Goal: Task Accomplishment & Management: Use online tool/utility

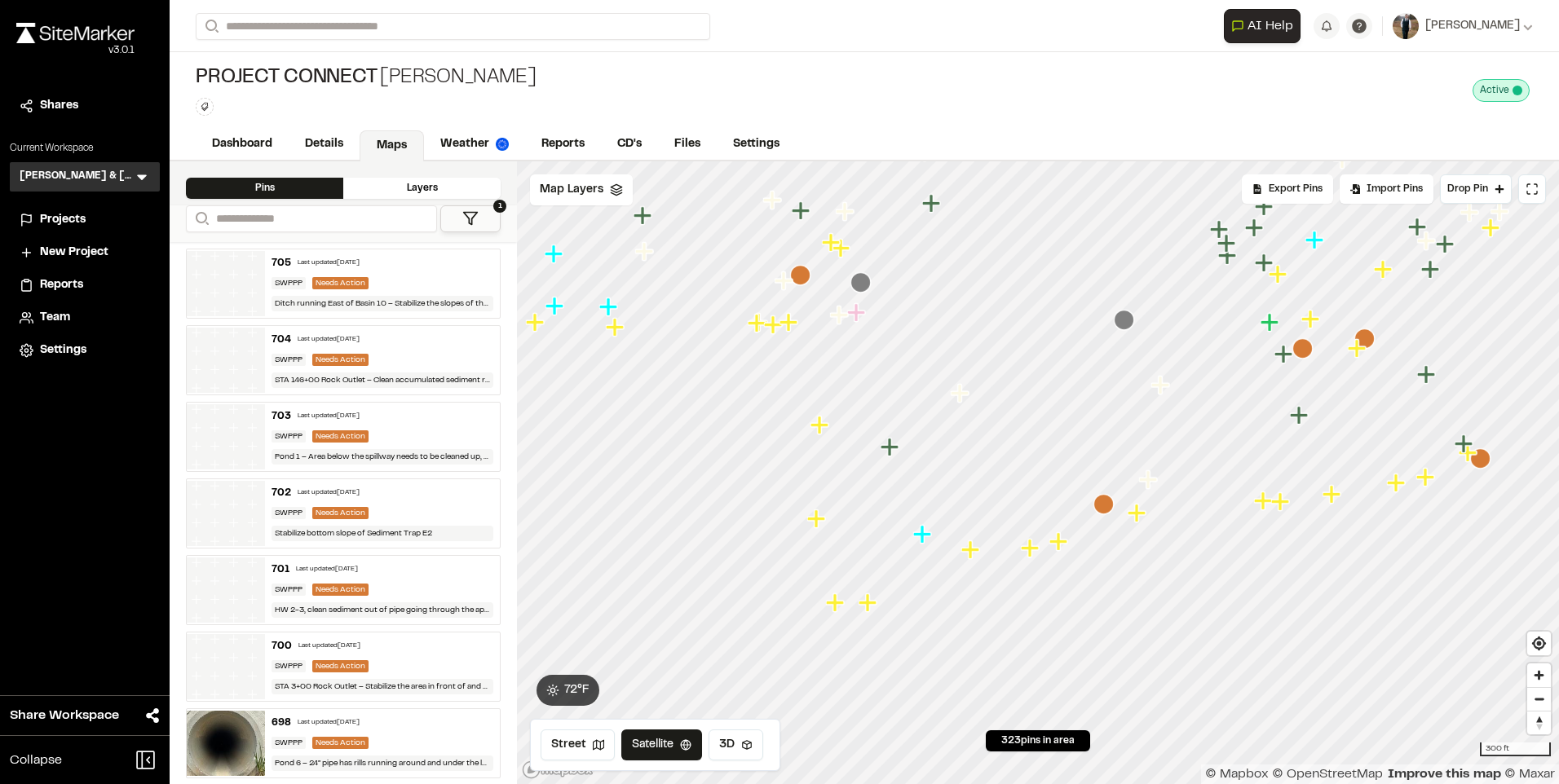
click at [1060, 783] on html "**********" at bounding box center [779, 392] width 1559 height 784
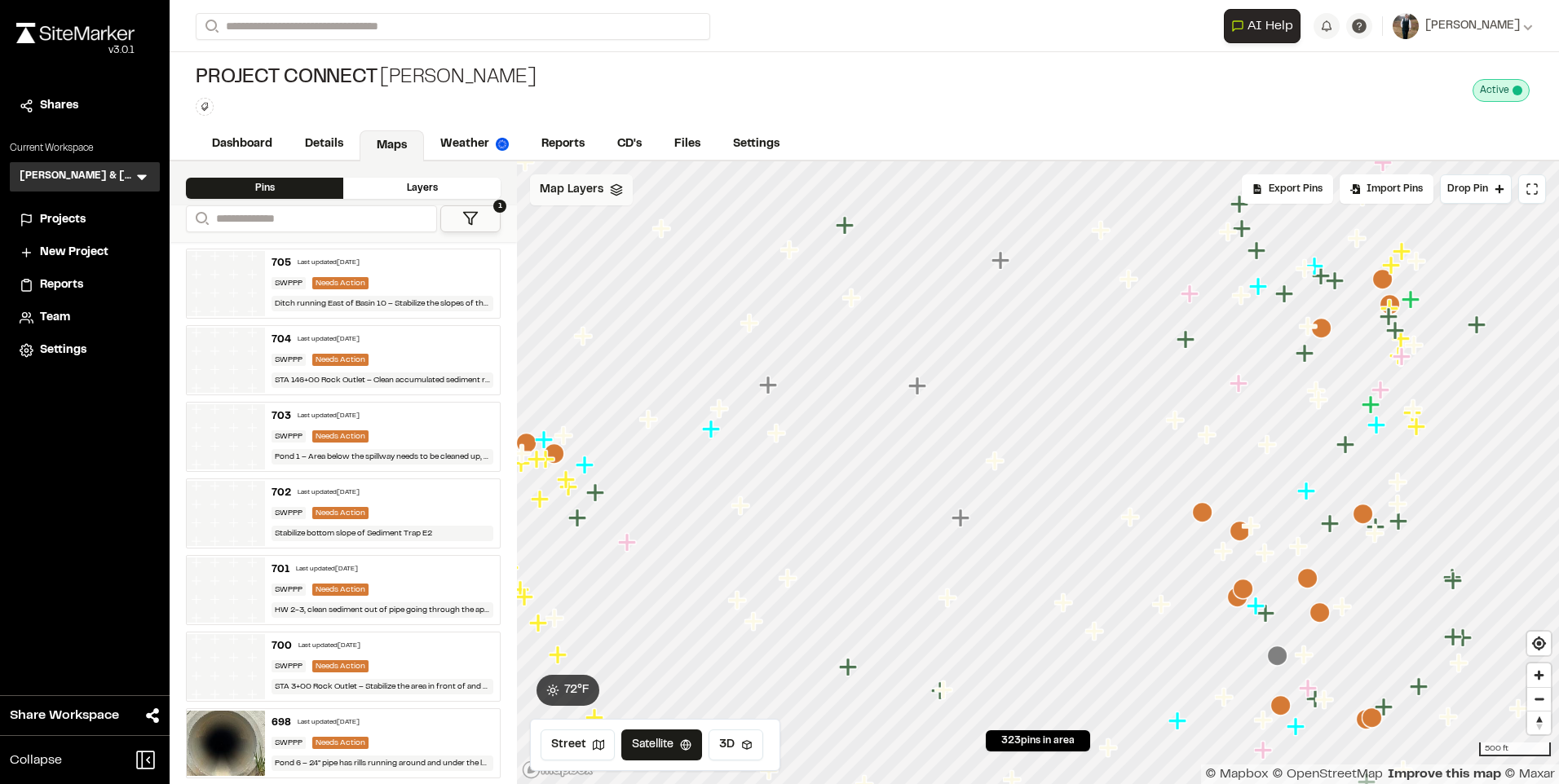
click at [569, 200] on div "Map Layers" at bounding box center [581, 190] width 102 height 31
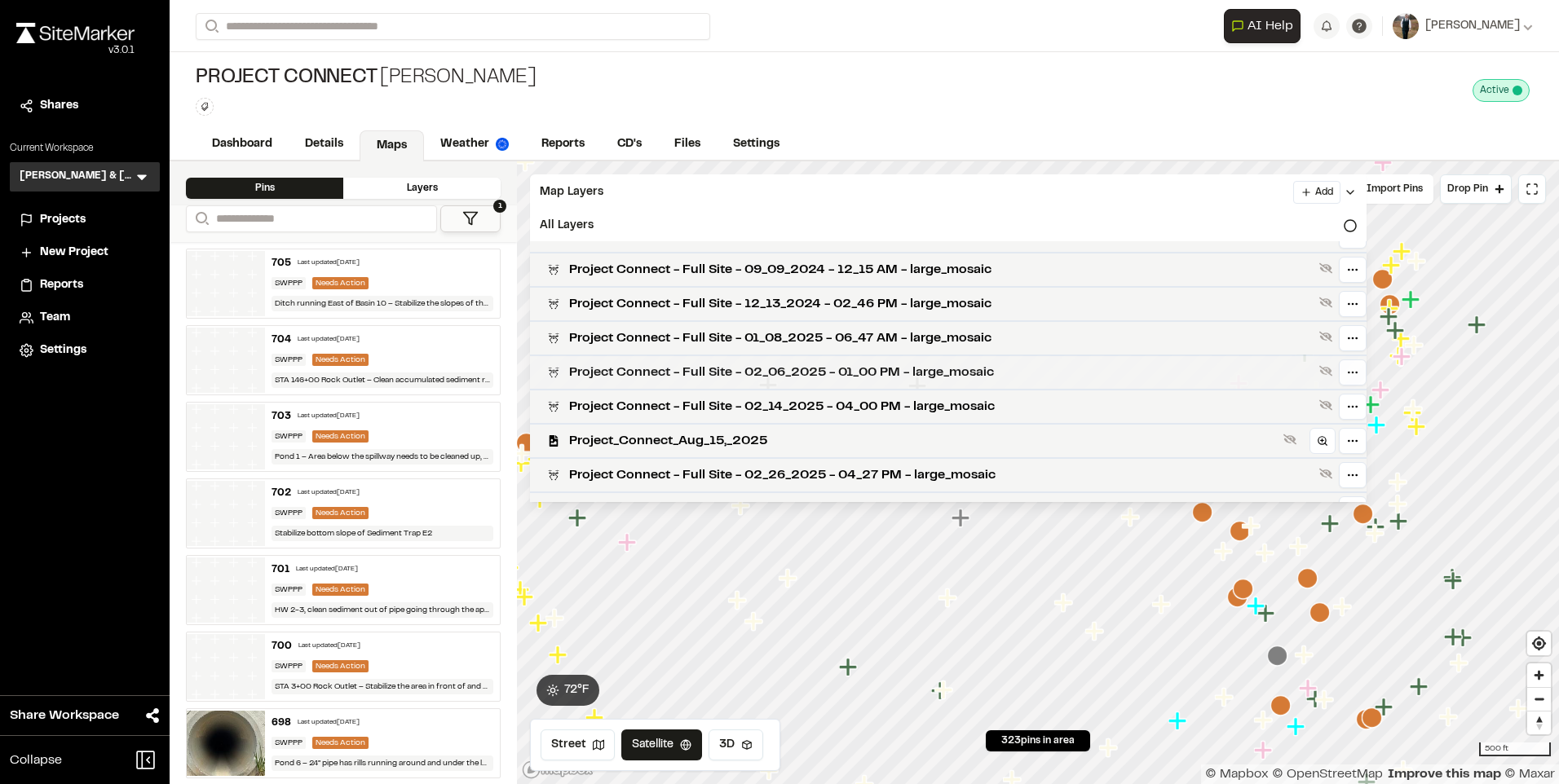
scroll to position [326, 0]
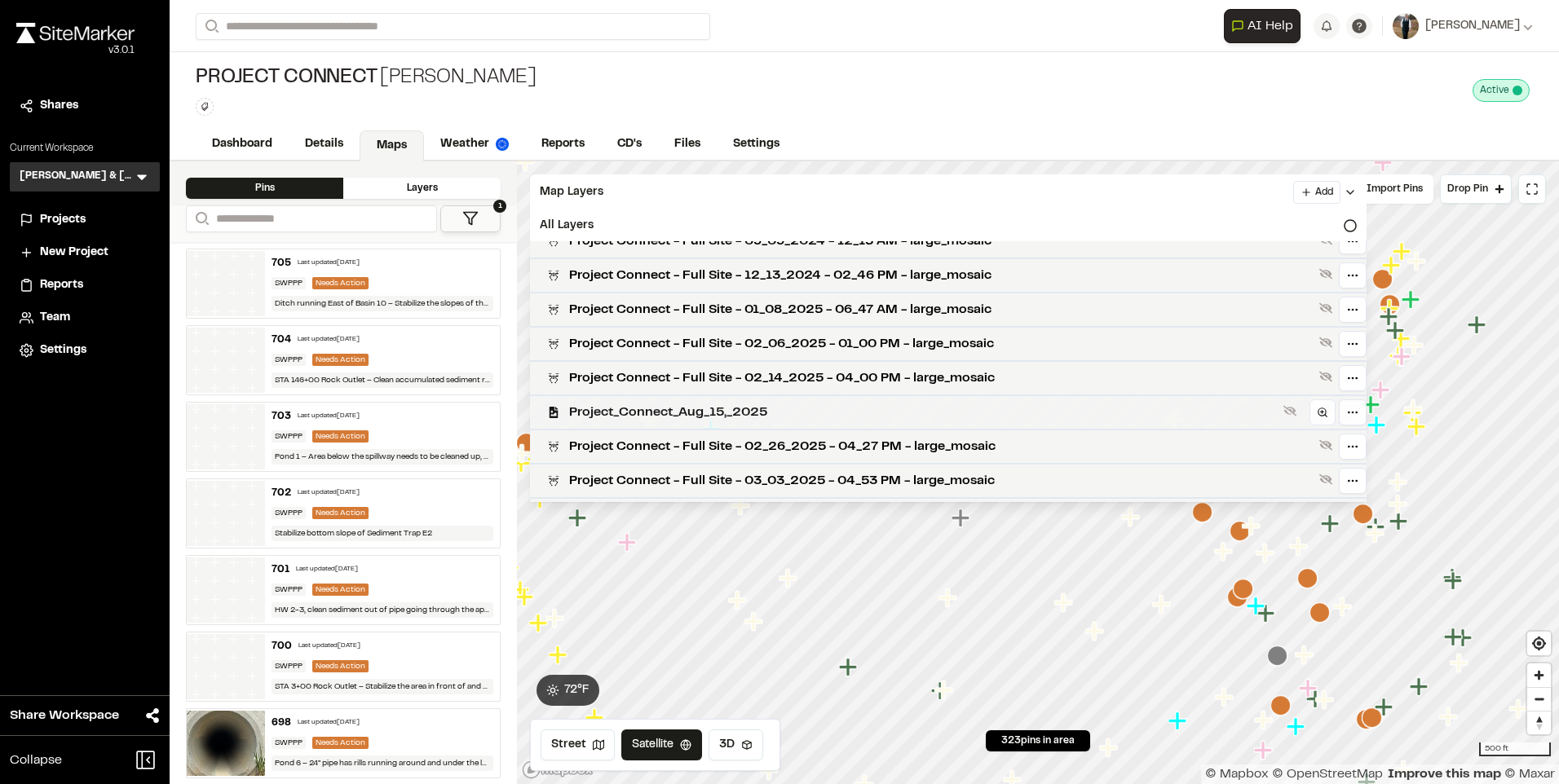
click at [706, 409] on span "Project_Connect_Aug_15,_2025" at bounding box center [922, 413] width 707 height 20
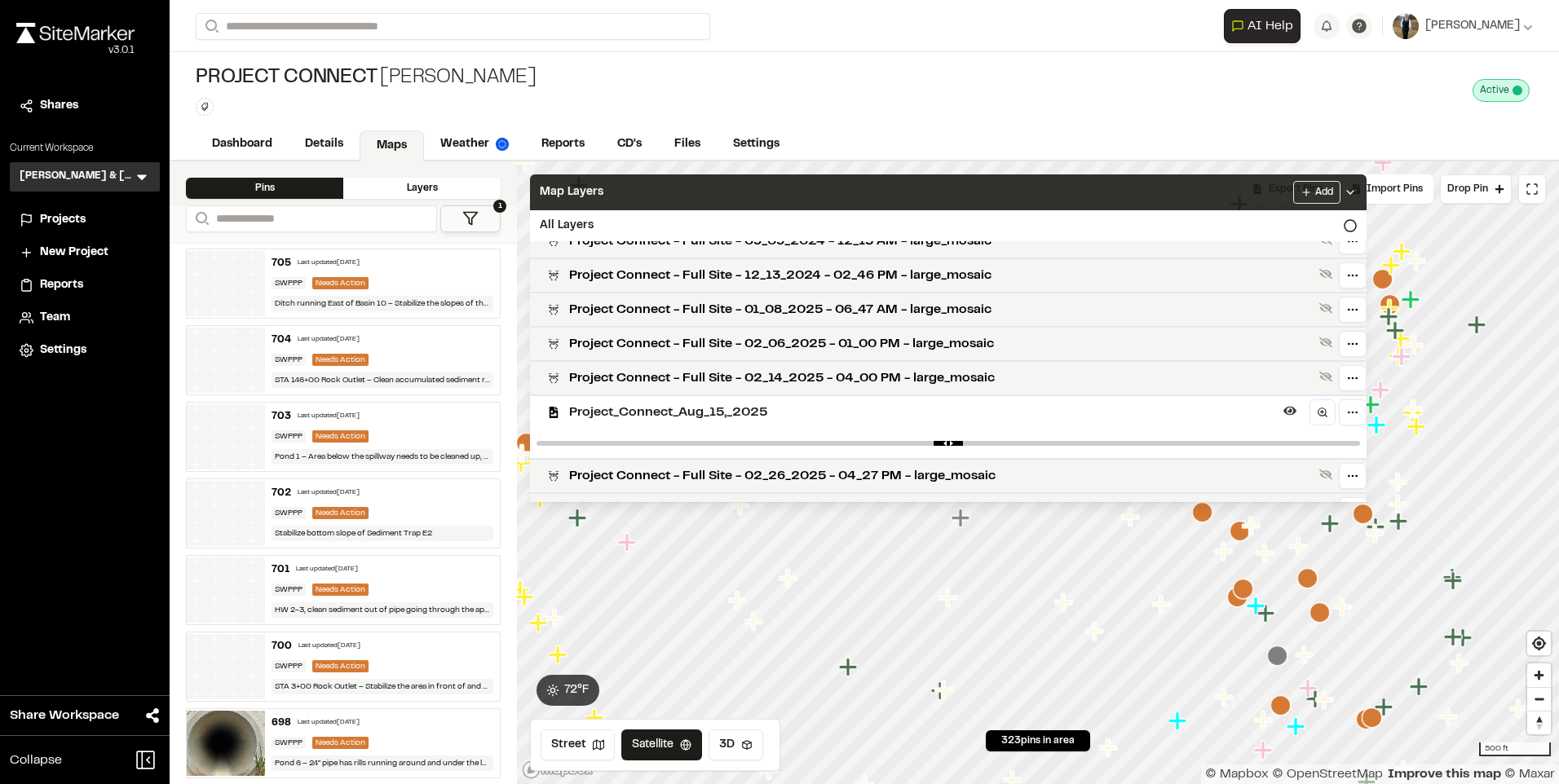
click at [673, 191] on div "Map Layers Add" at bounding box center [947, 191] width 836 height 35
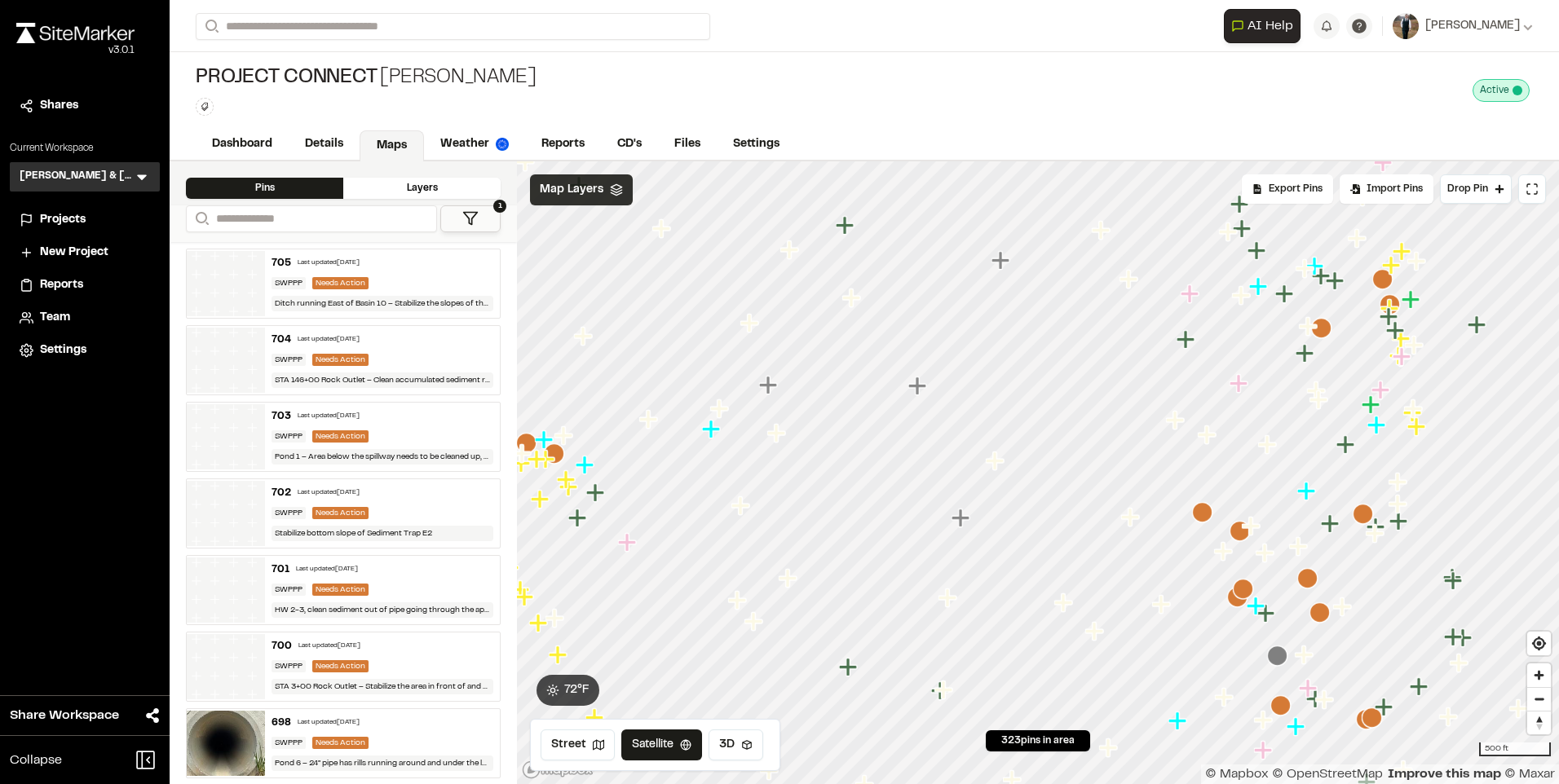
scroll to position [0, 0]
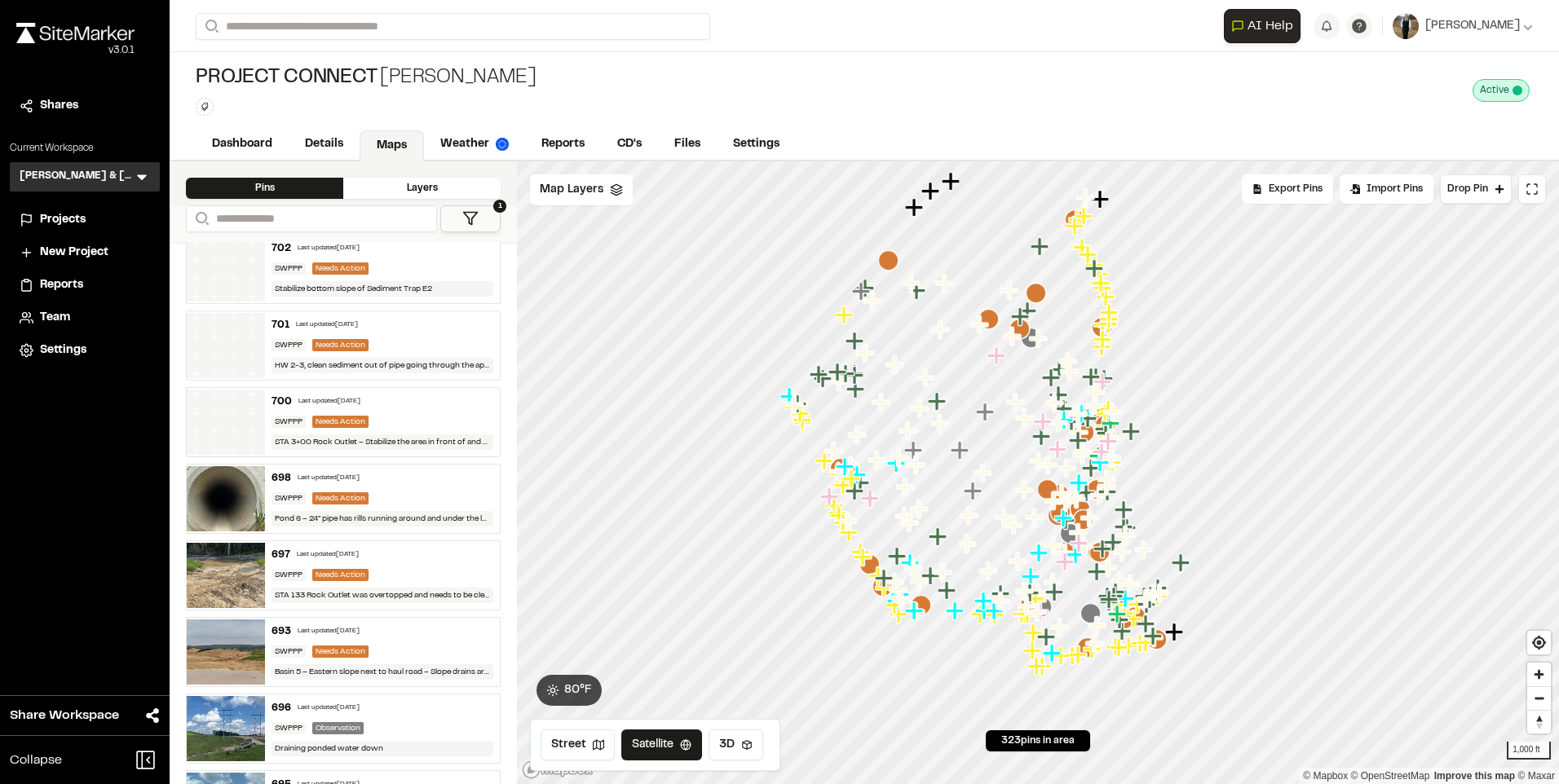
scroll to position [489, 0]
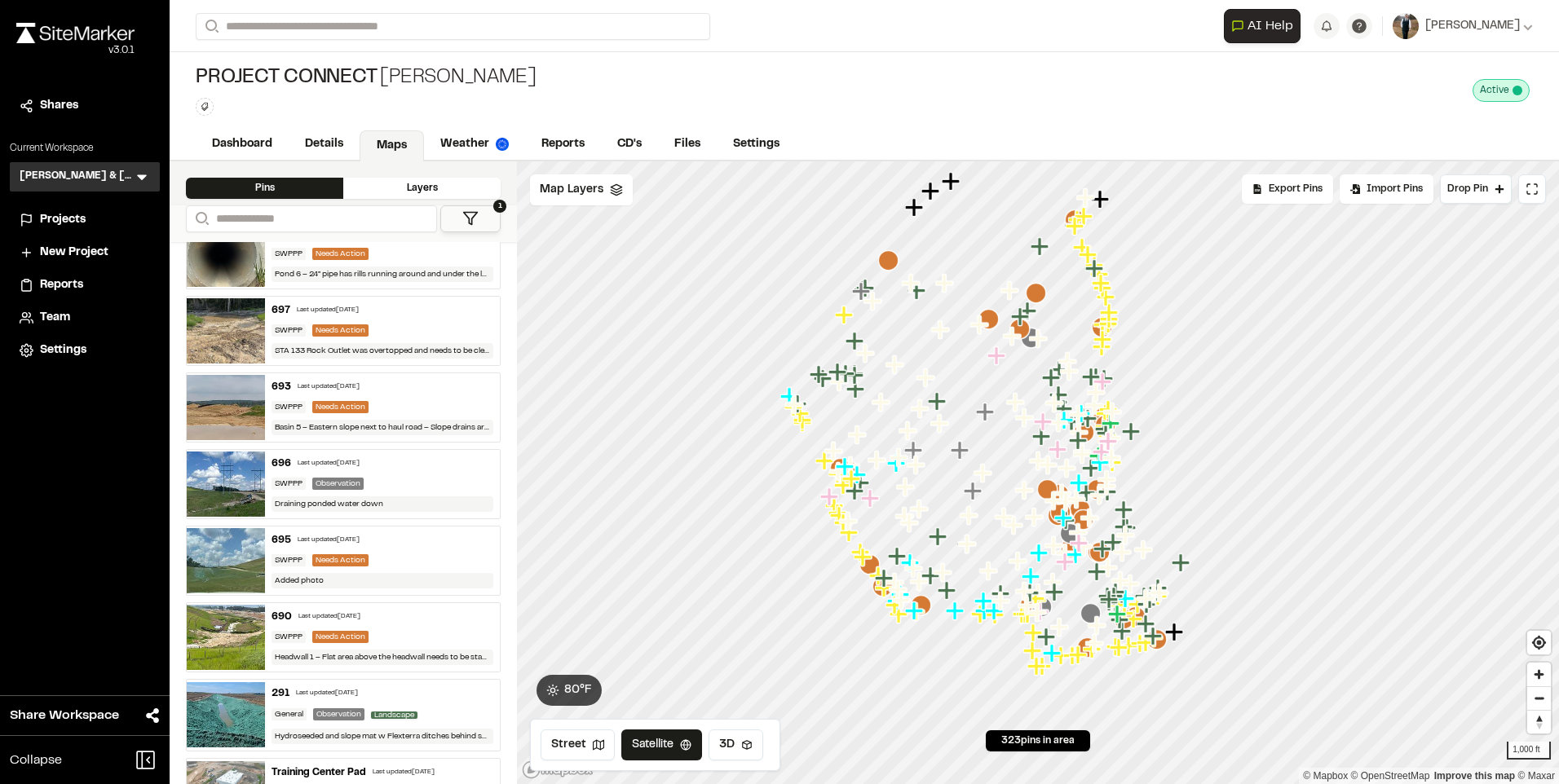
click at [337, 463] on div "Last updated [DATE]" at bounding box center [328, 464] width 62 height 10
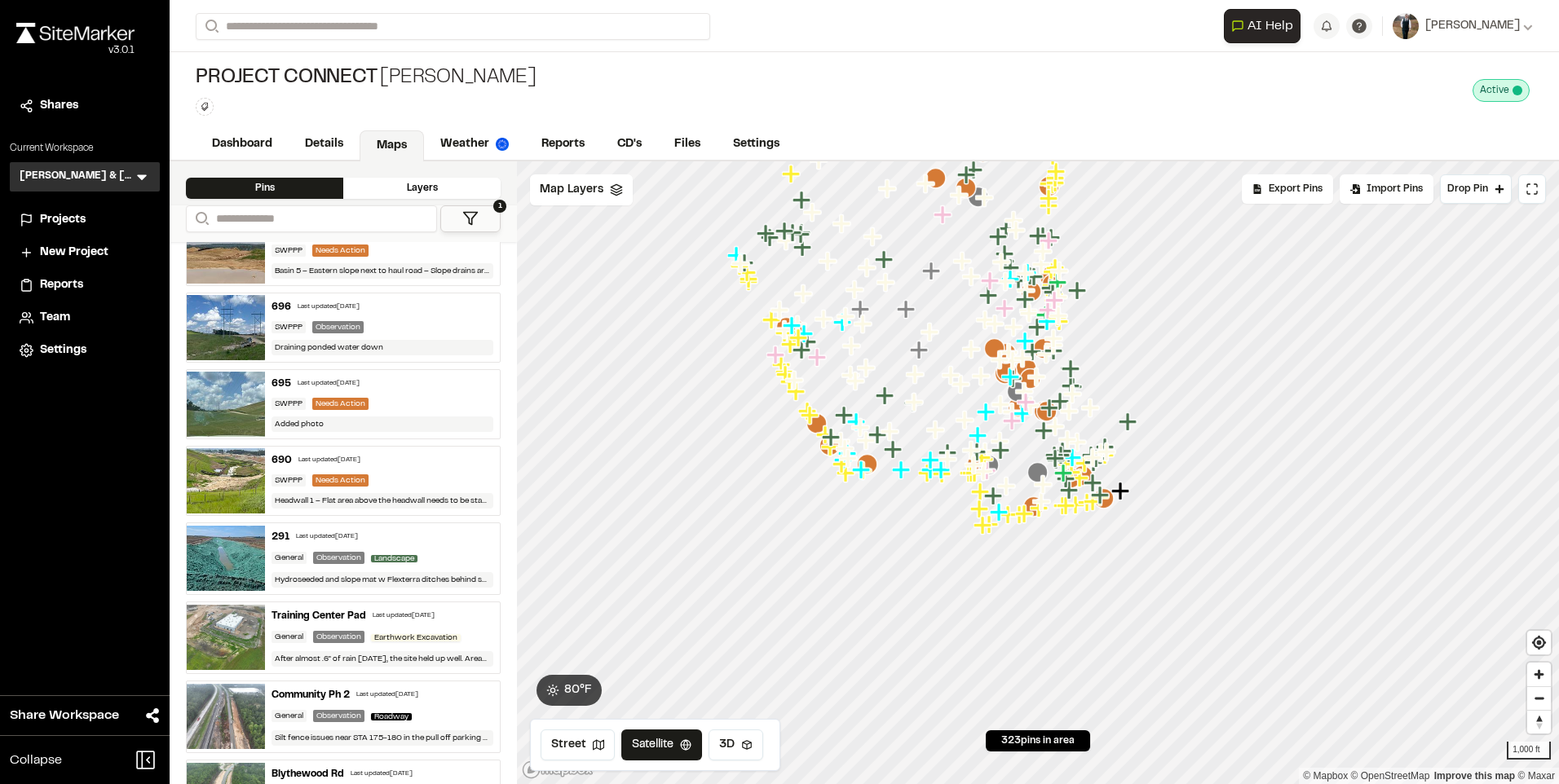
scroll to position [652, 0]
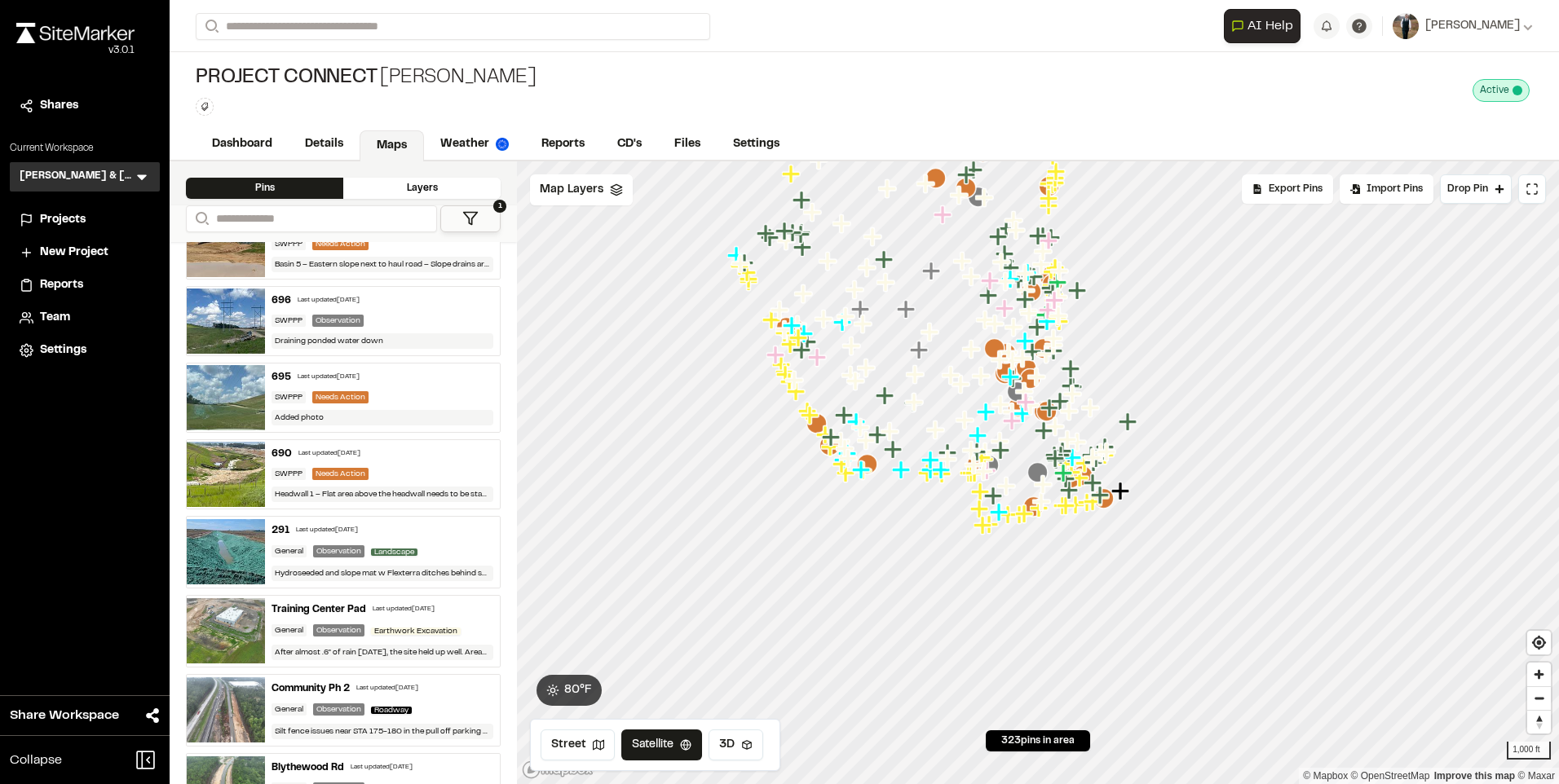
click at [380, 549] on span "Landscape" at bounding box center [394, 552] width 46 height 7
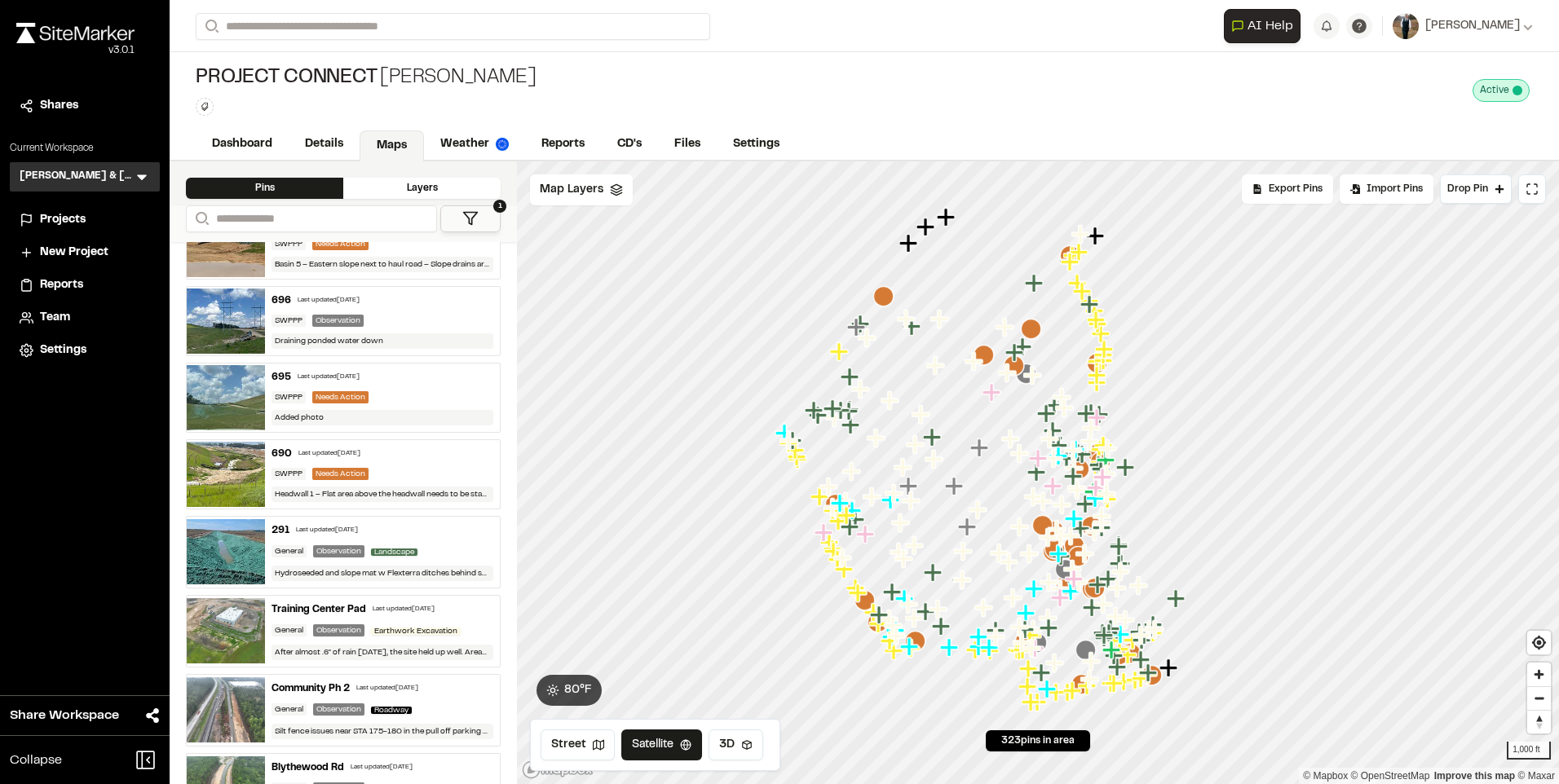
click at [380, 539] on div "291 Last updated [DATE] General Observation Landscape Hydroseeded and slope mat…" at bounding box center [382, 552] width 234 height 71
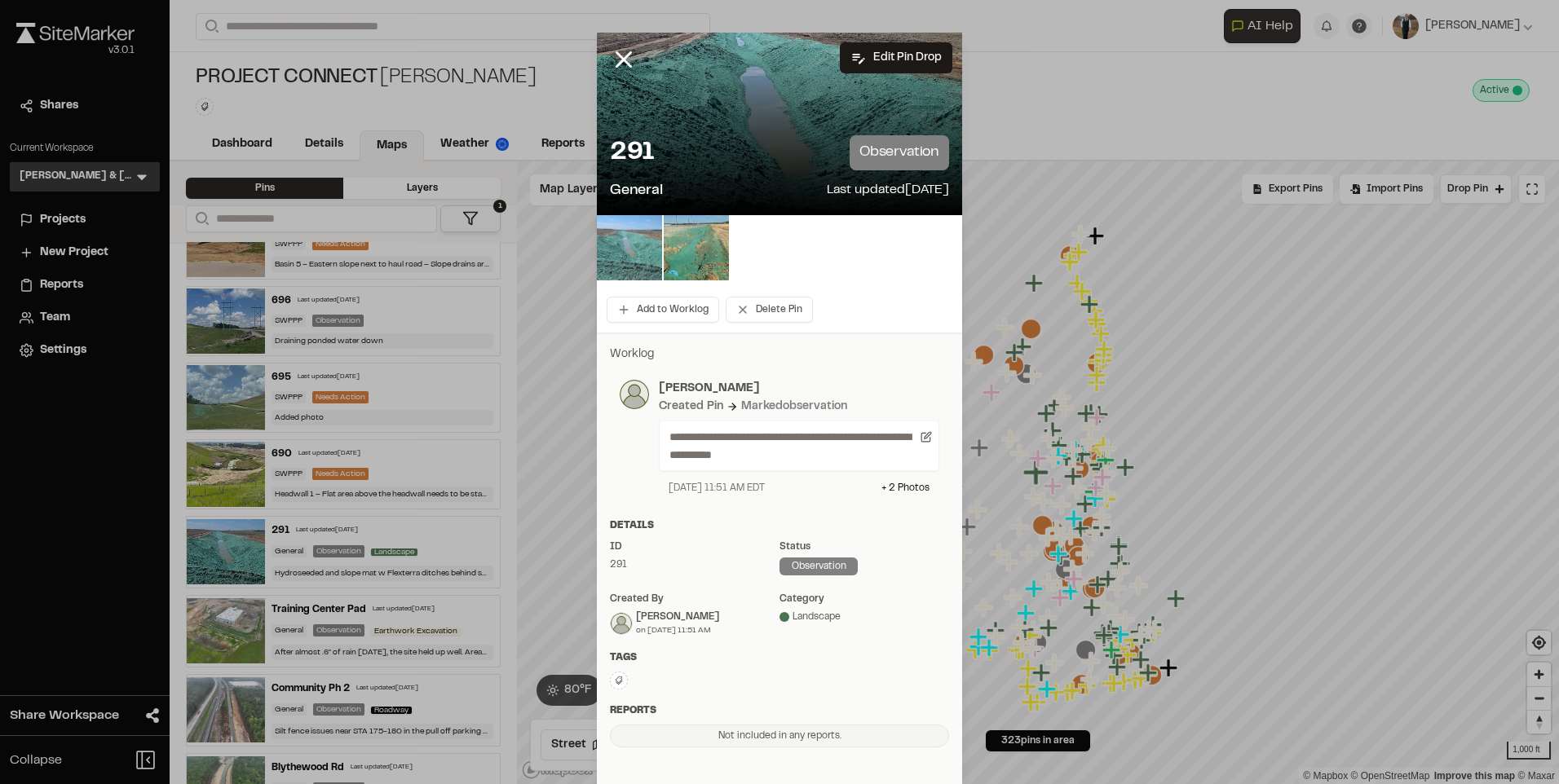
click at [620, 242] on img at bounding box center [629, 248] width 65 height 65
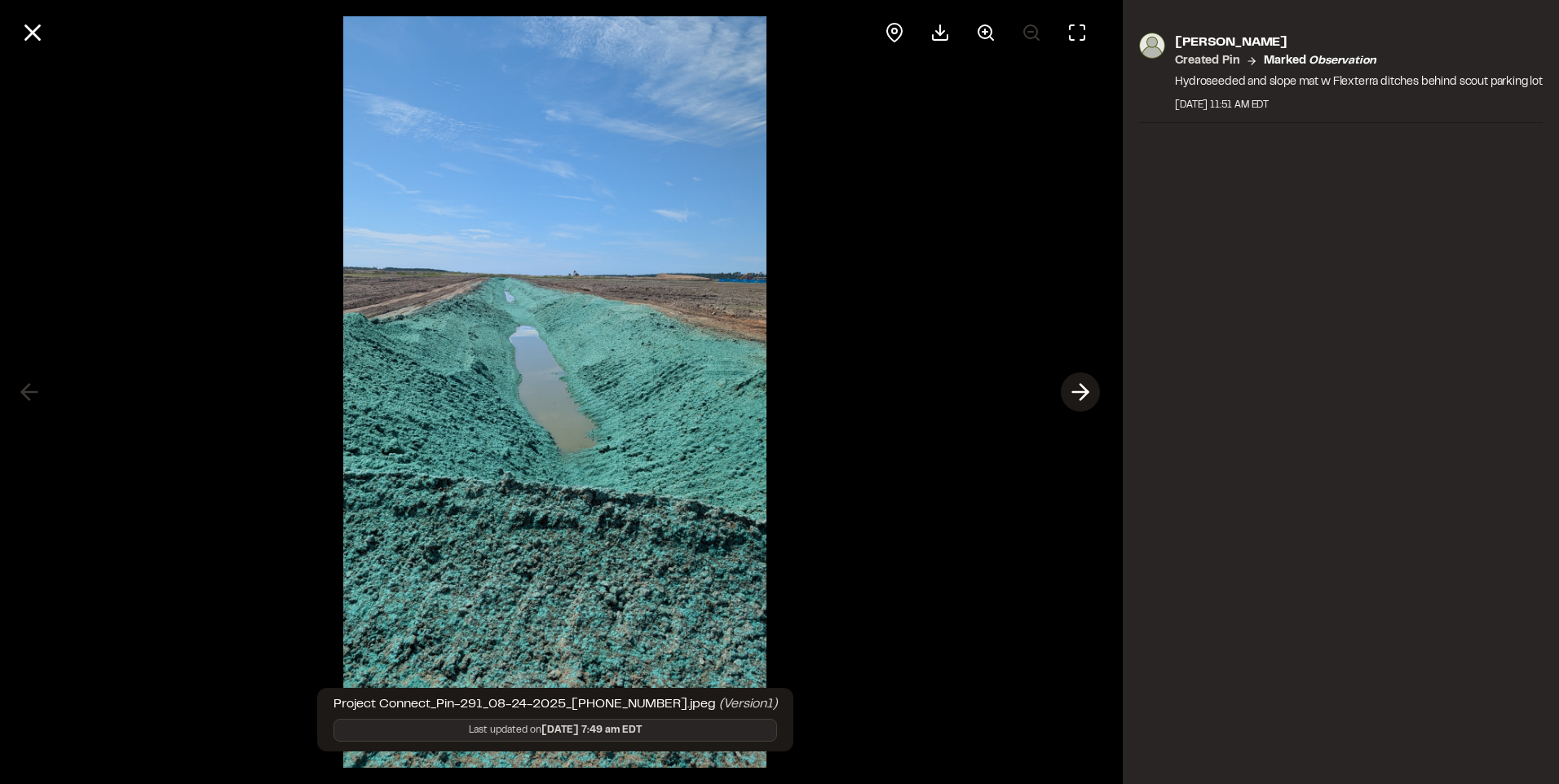
click at [1075, 392] on line at bounding box center [1080, 392] width 16 height 0
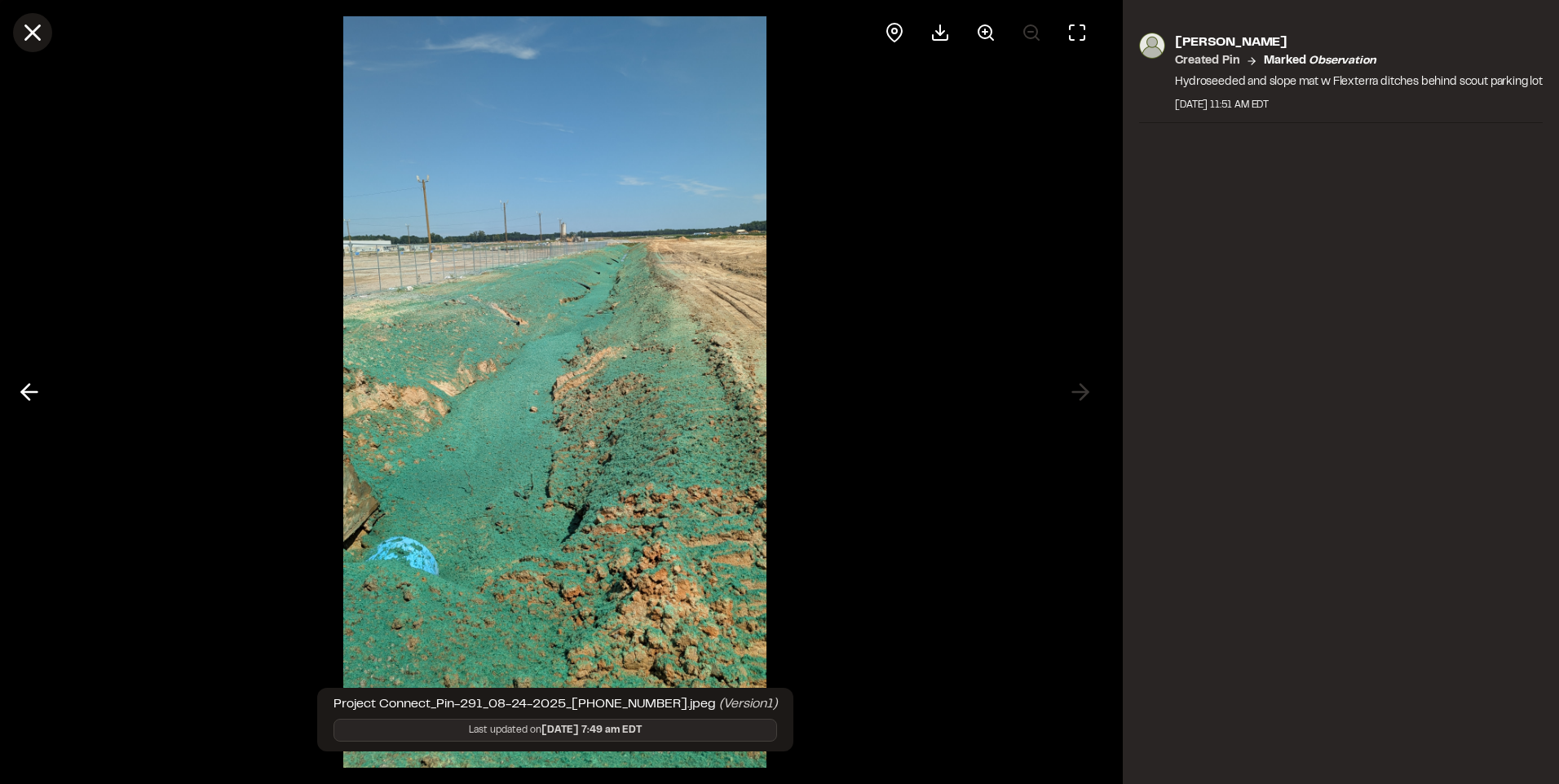
click at [32, 35] on line at bounding box center [33, 33] width 14 height 14
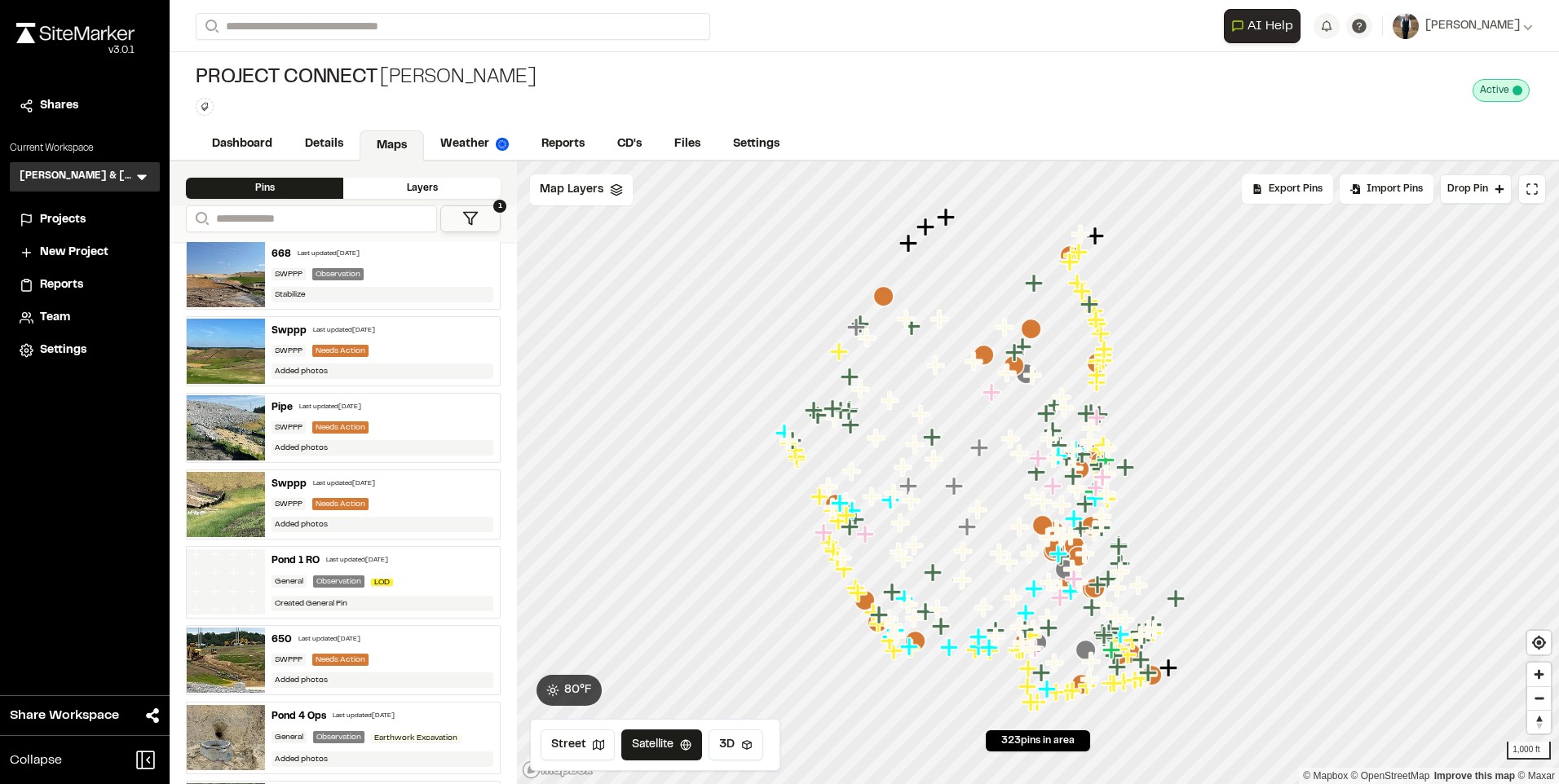
scroll to position [1223, 0]
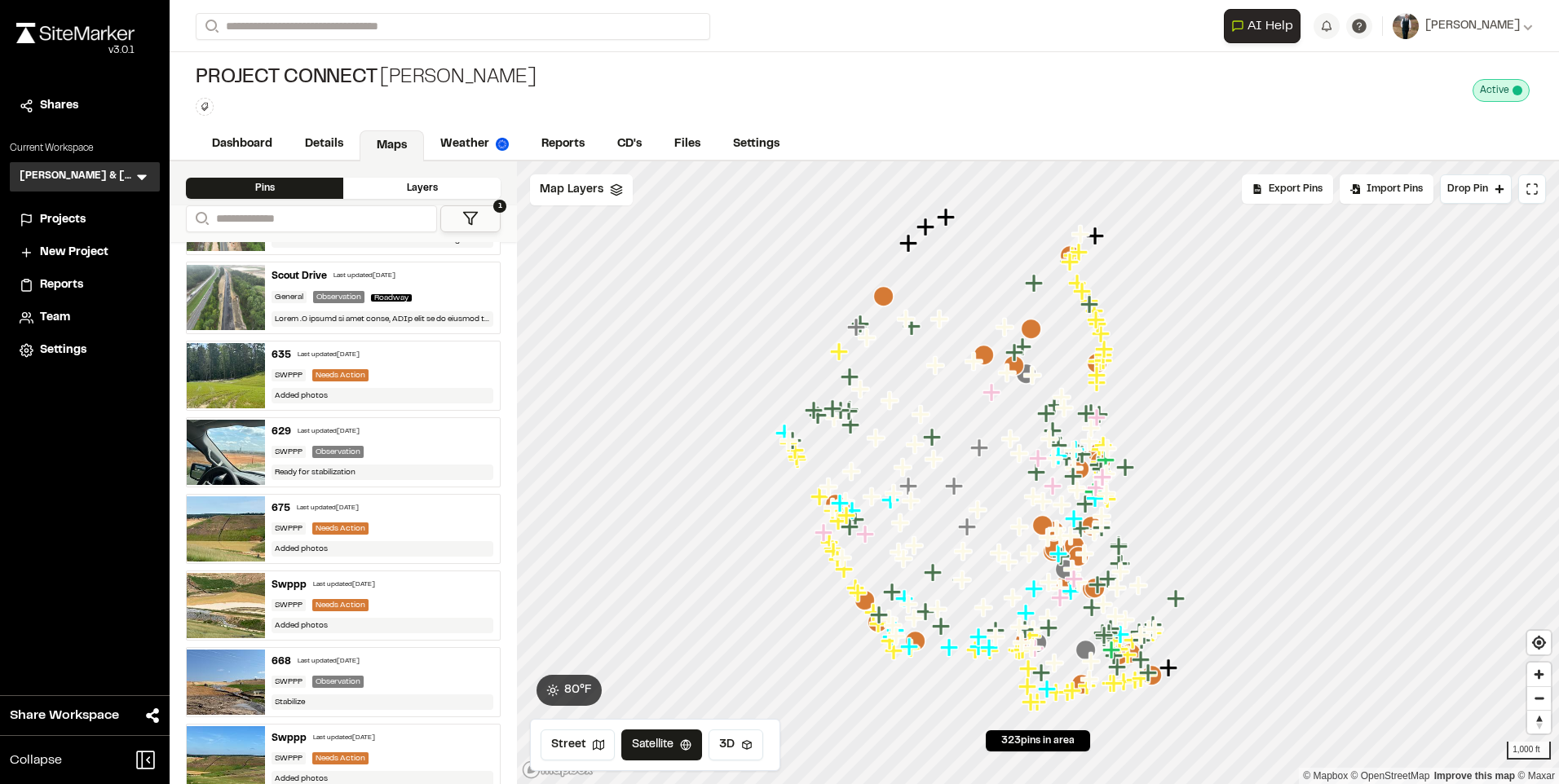
click at [404, 664] on div "668 Last updated [DATE]" at bounding box center [382, 662] width 222 height 15
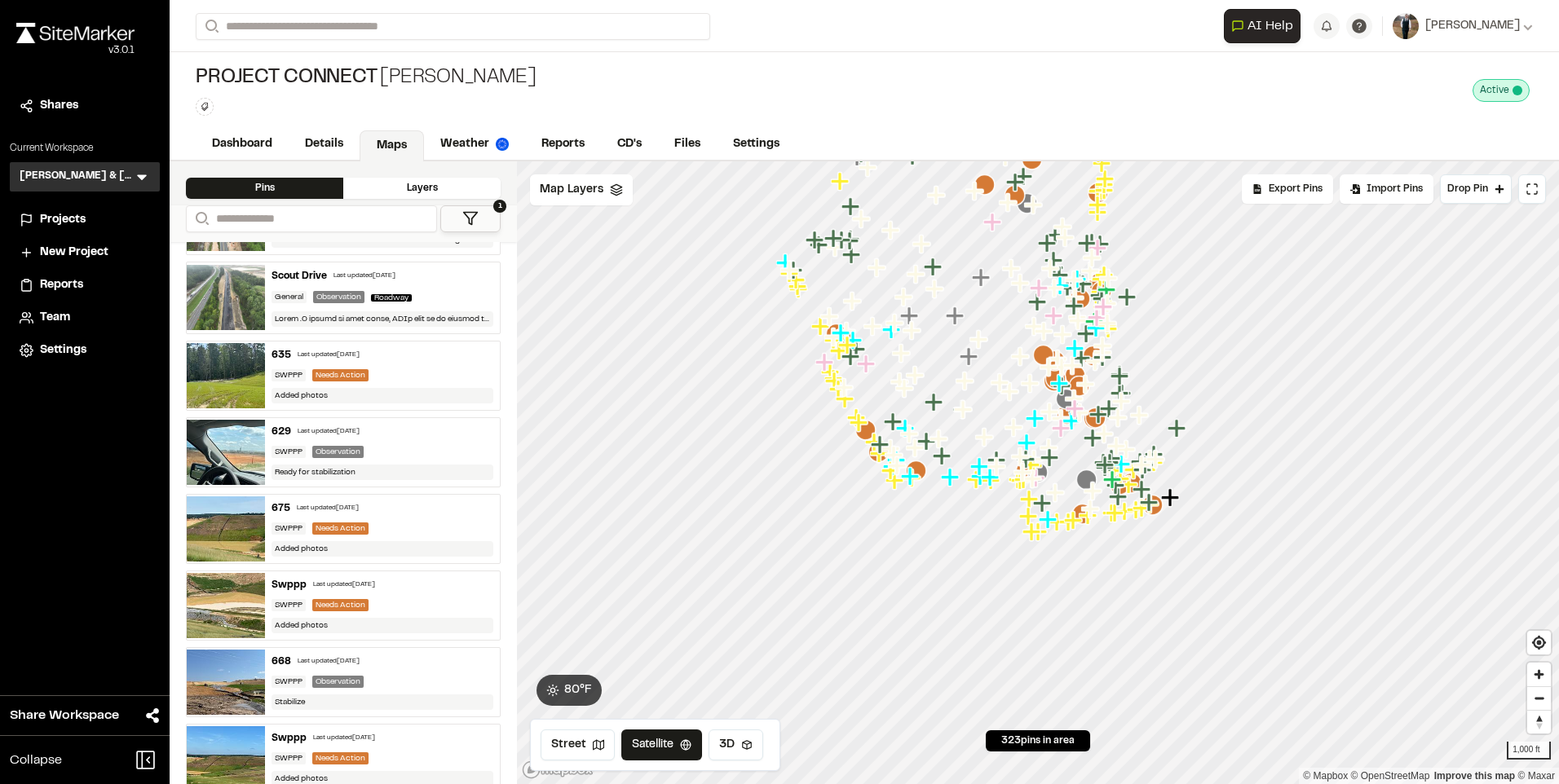
click at [389, 438] on div "629 Last updated [DATE] SWPPP Observation Ready for stabilization" at bounding box center [382, 452] width 234 height 68
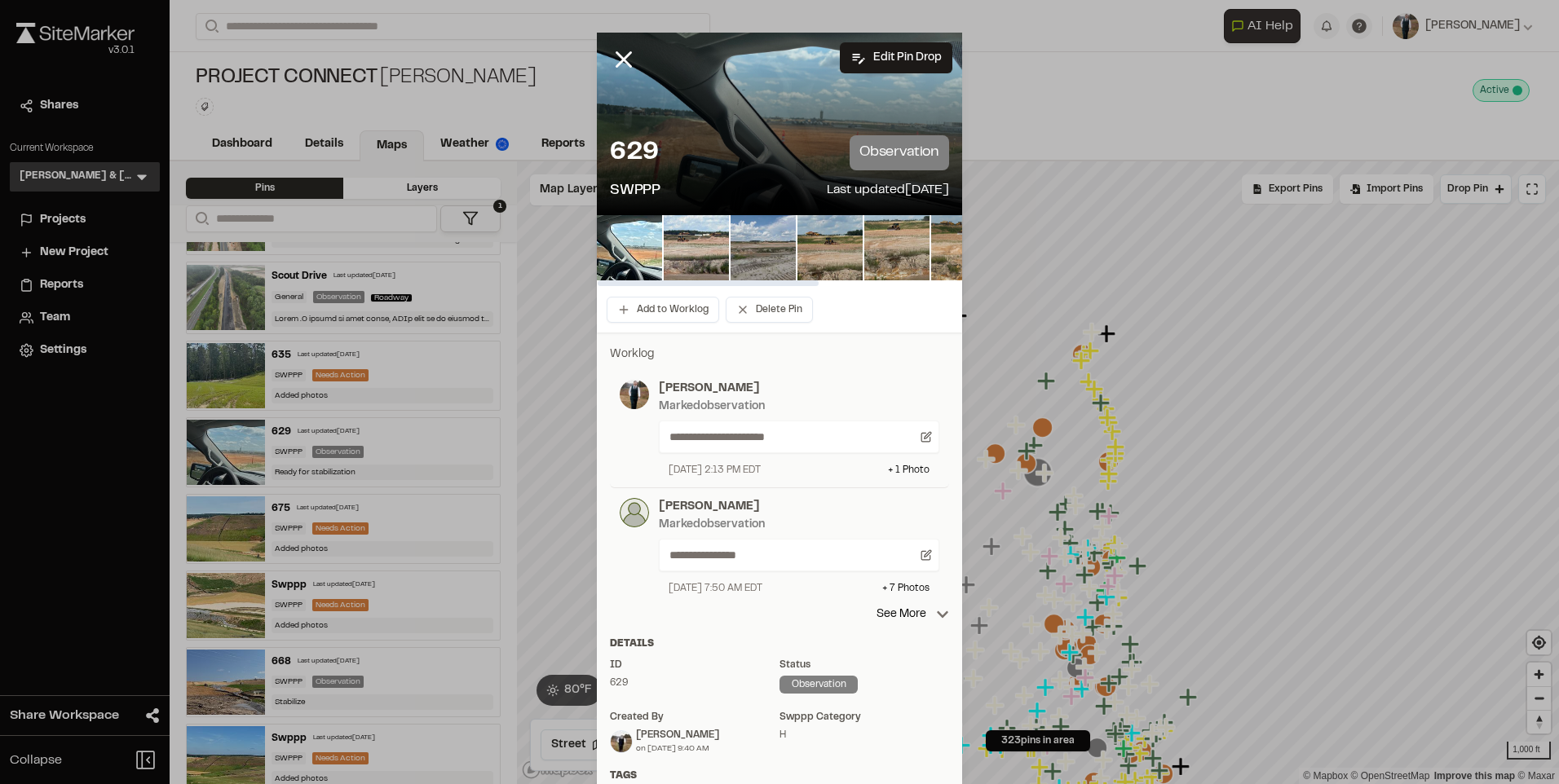
click at [769, 248] on img at bounding box center [763, 248] width 65 height 65
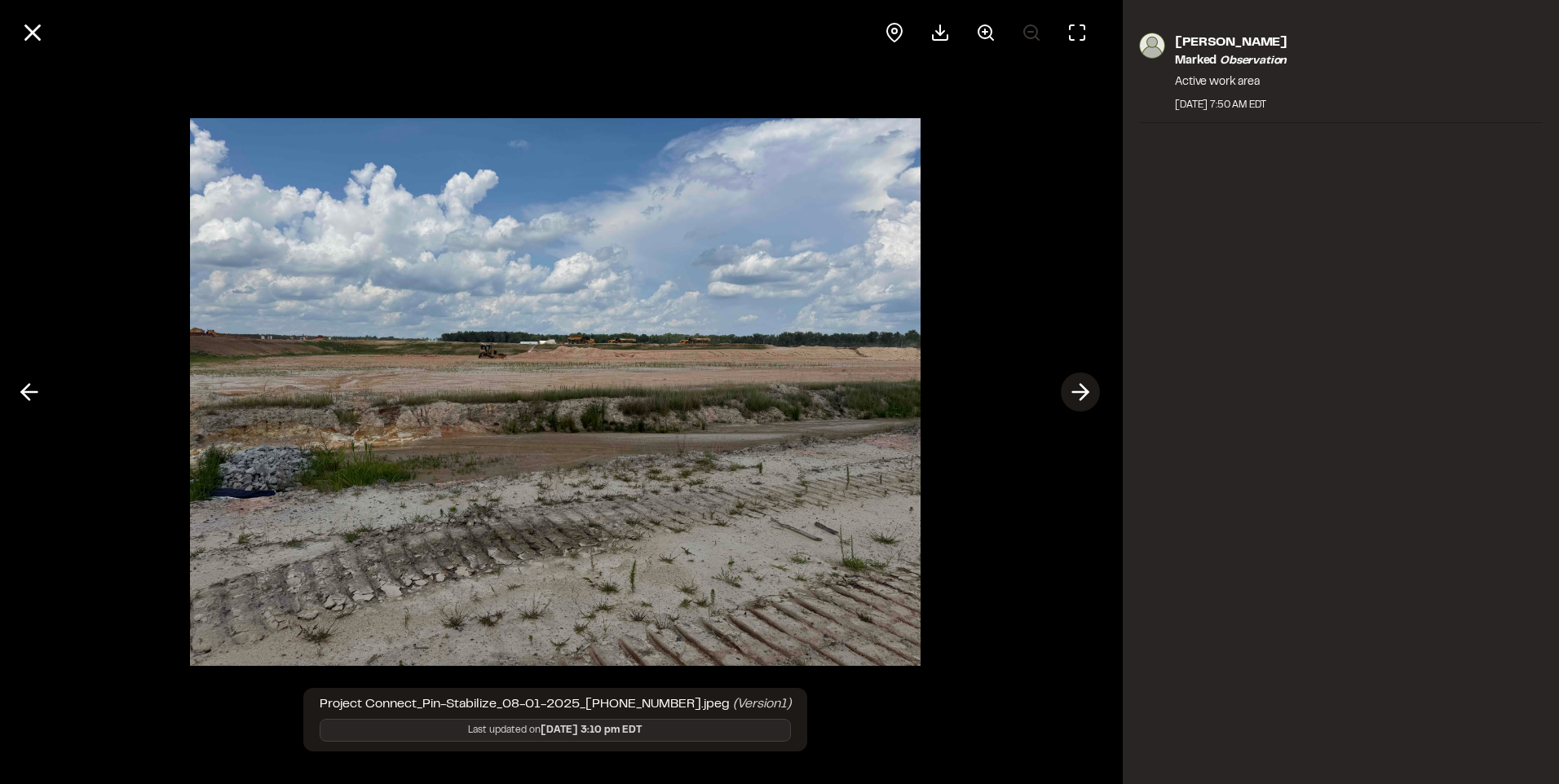
click at [1072, 390] on icon at bounding box center [1080, 392] width 26 height 28
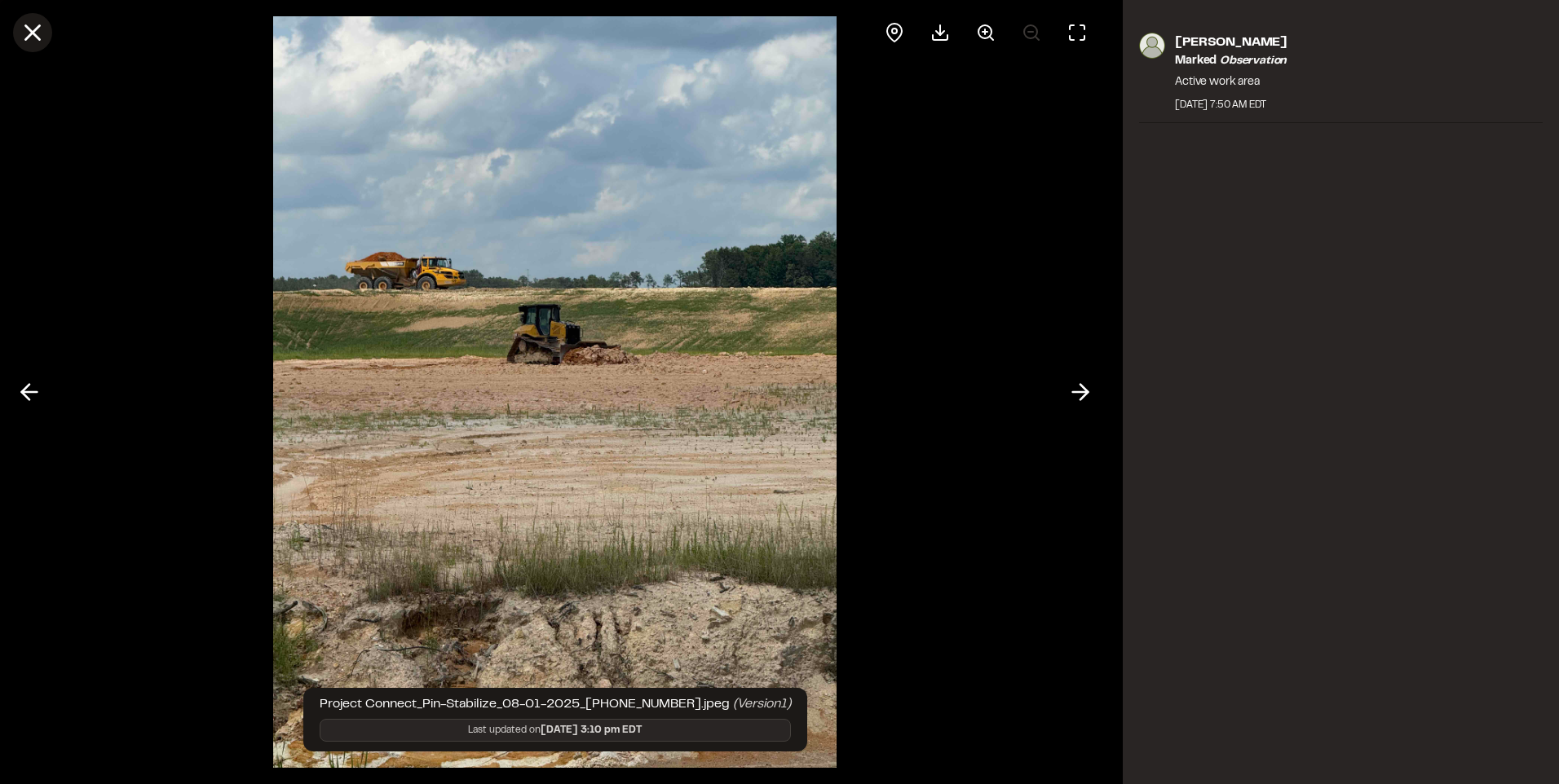
click at [38, 37] on line at bounding box center [33, 33] width 14 height 14
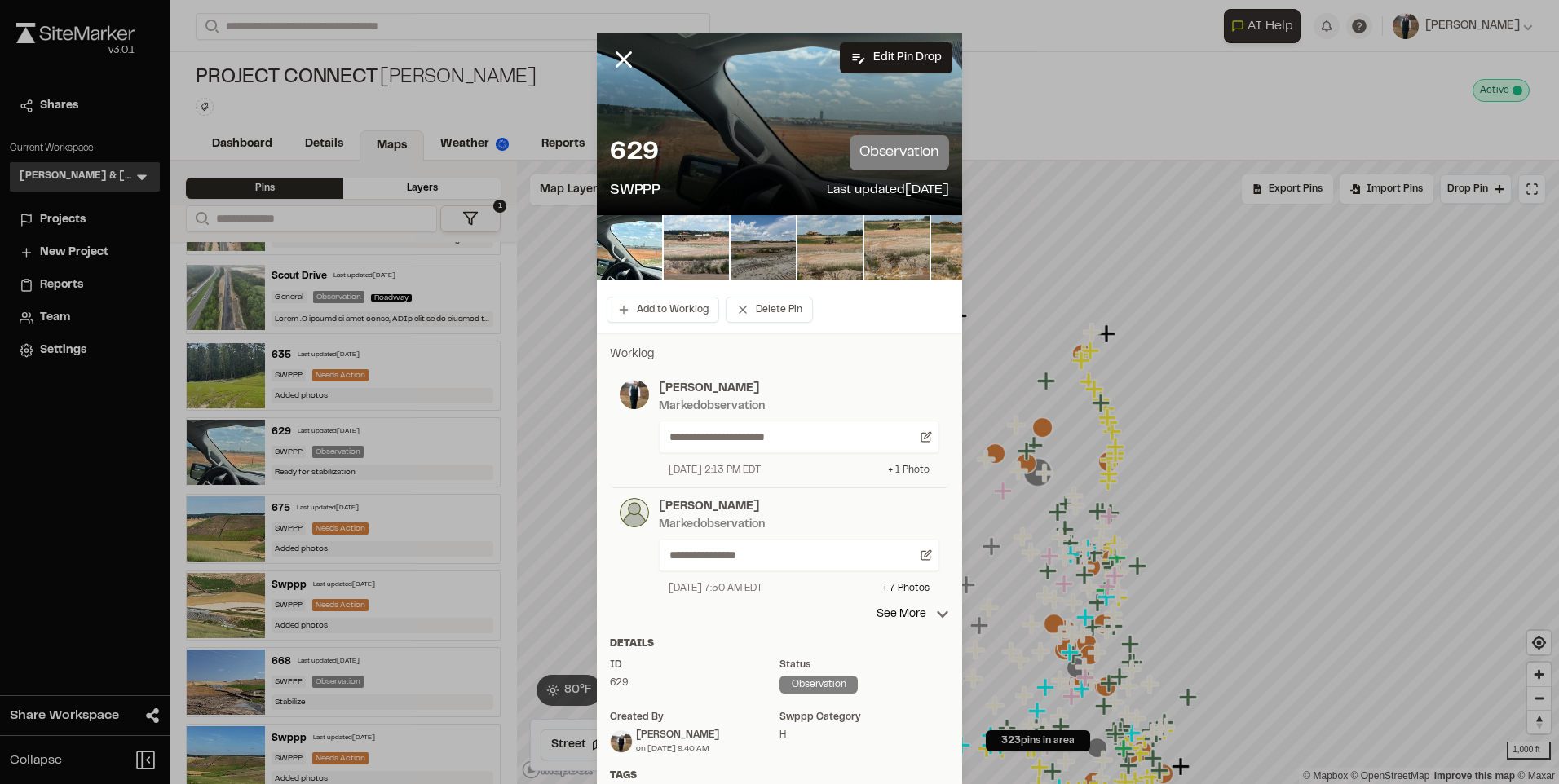
click at [905, 473] on div "+ 1 Photo" at bounding box center [909, 470] width 41 height 15
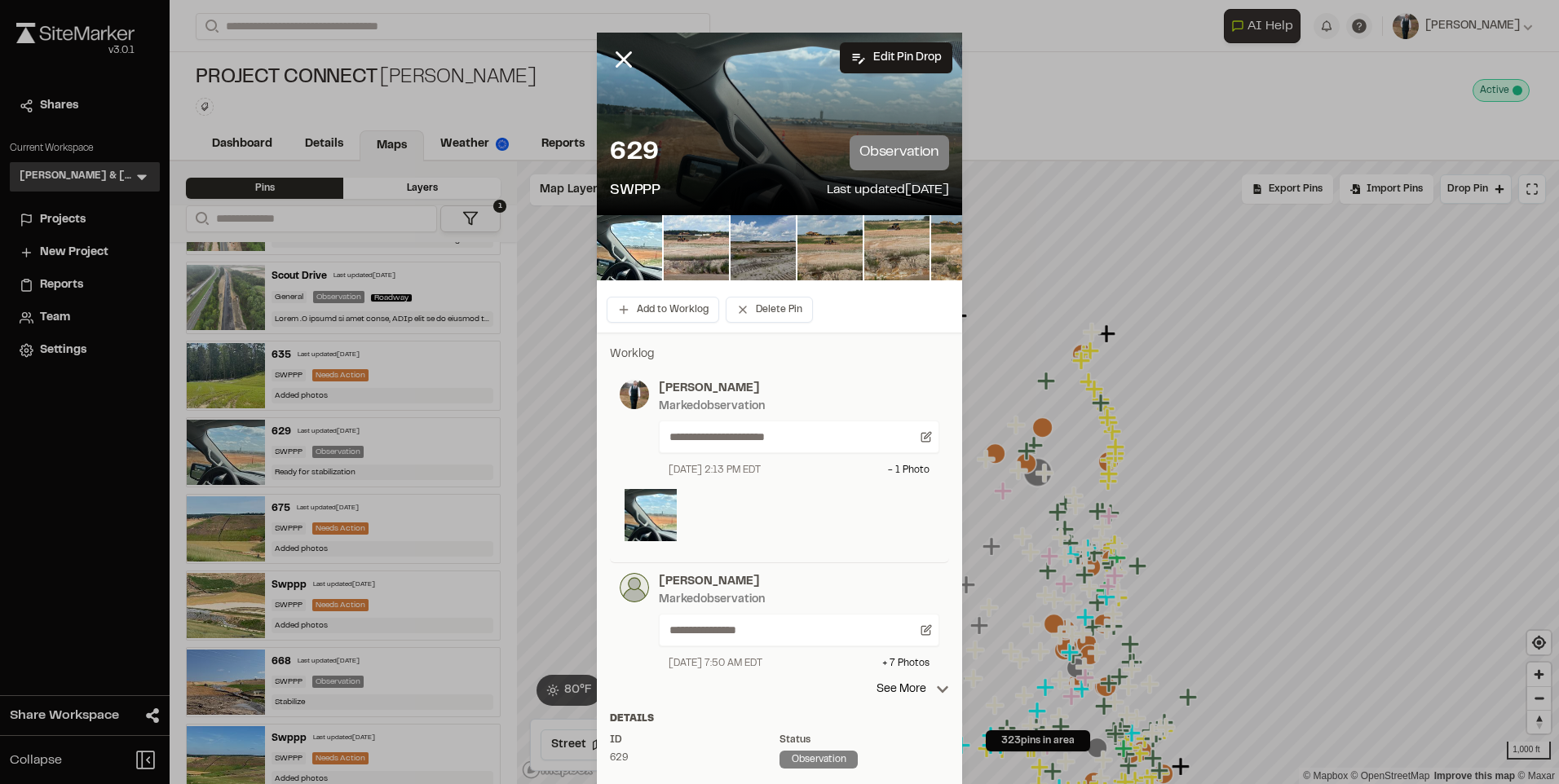
click at [689, 520] on div at bounding box center [779, 517] width 309 height 57
click at [669, 520] on img at bounding box center [650, 515] width 52 height 52
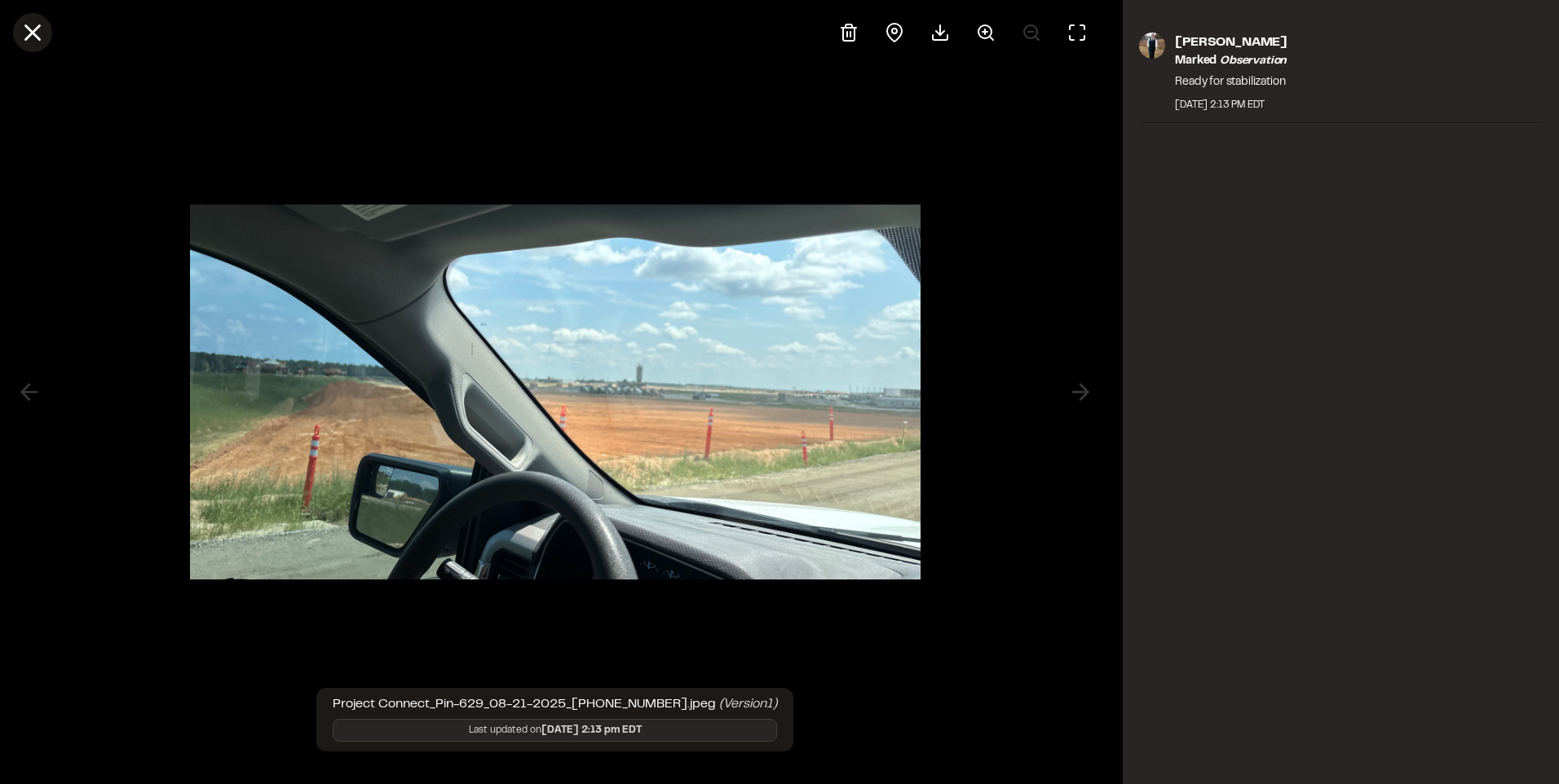
click at [33, 16] on button at bounding box center [32, 32] width 39 height 39
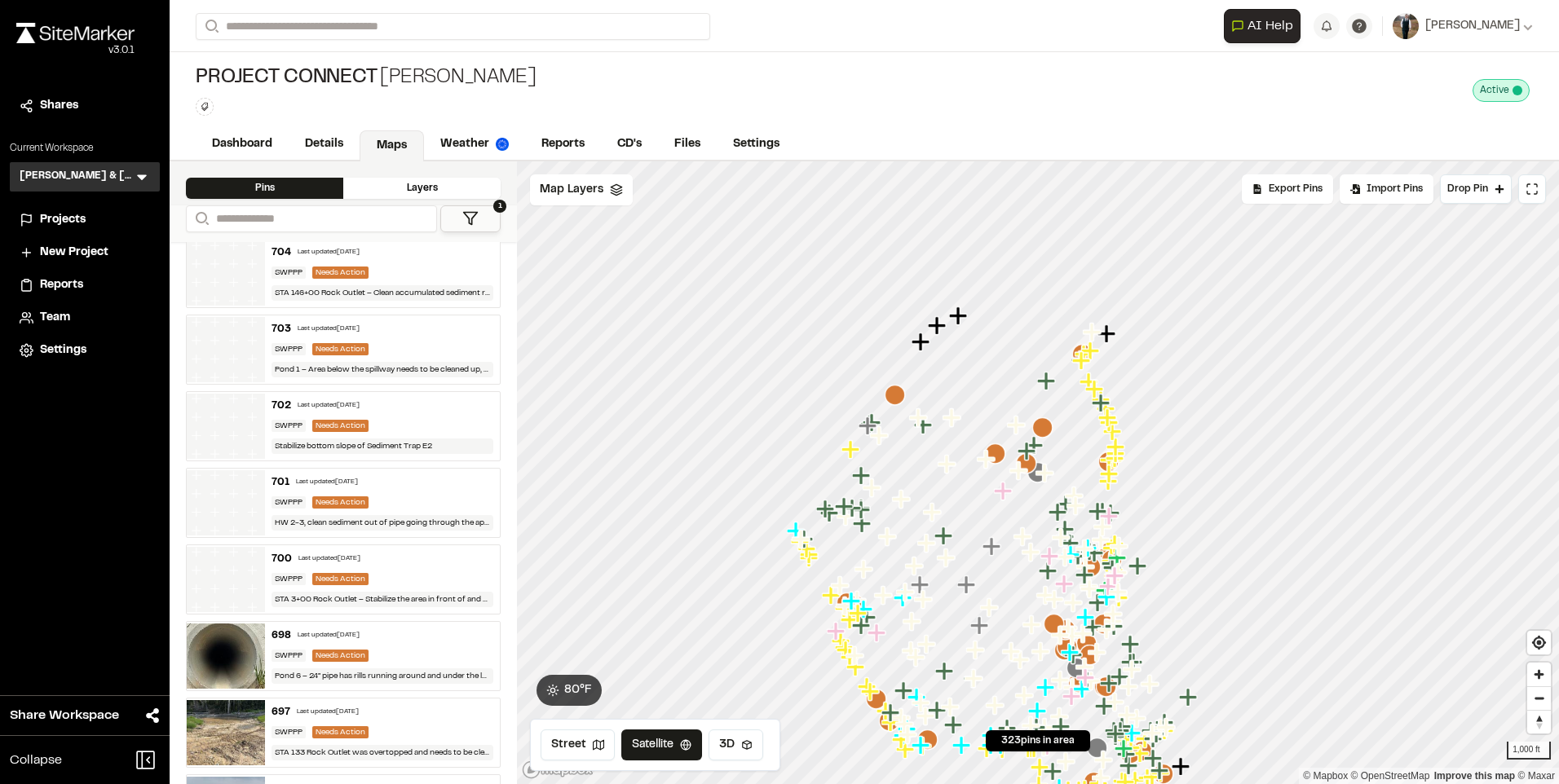
scroll to position [0, 0]
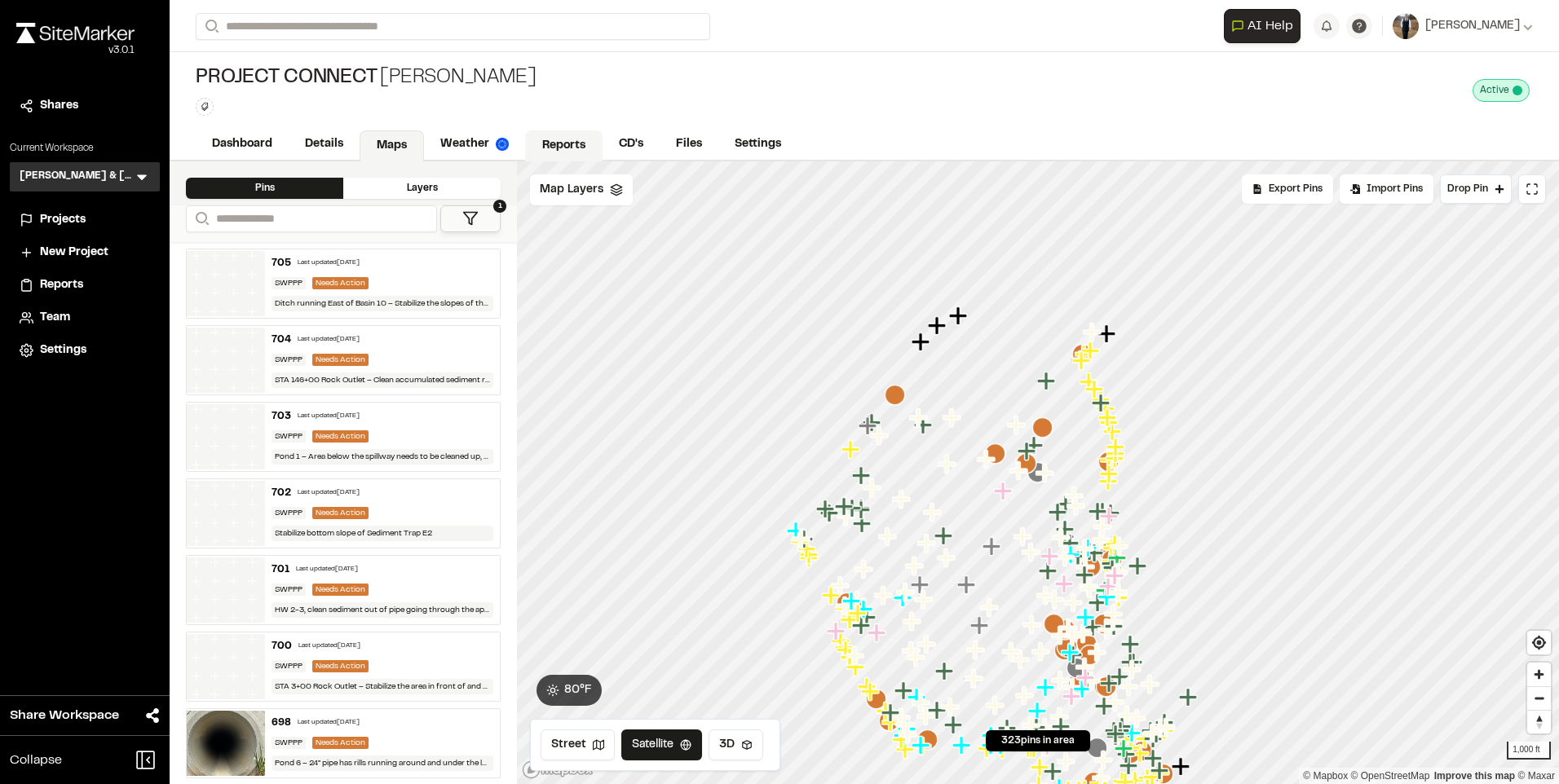
click at [567, 151] on link "Reports" at bounding box center [564, 146] width 78 height 31
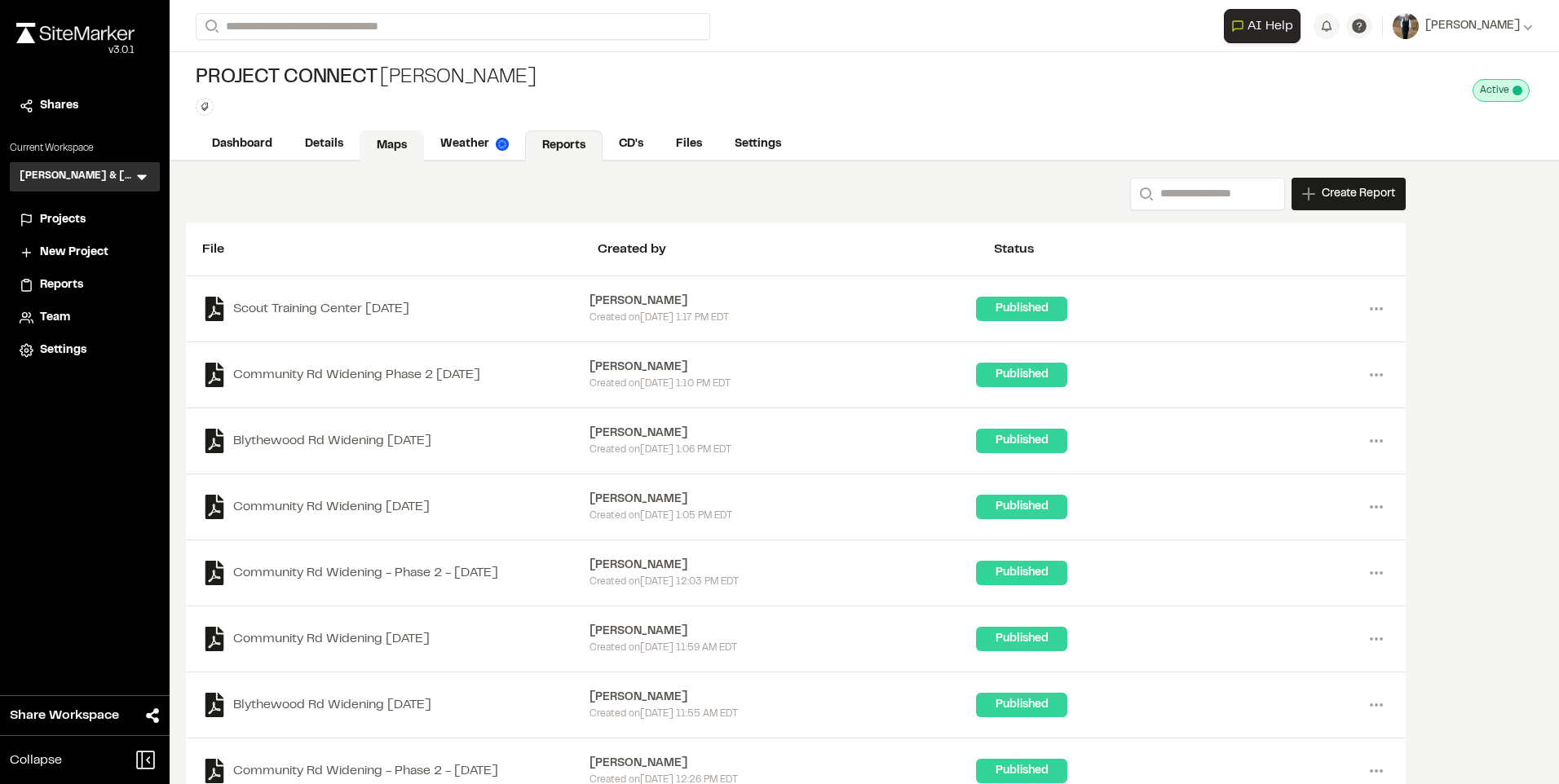
click at [395, 144] on link "Maps" at bounding box center [392, 146] width 64 height 31
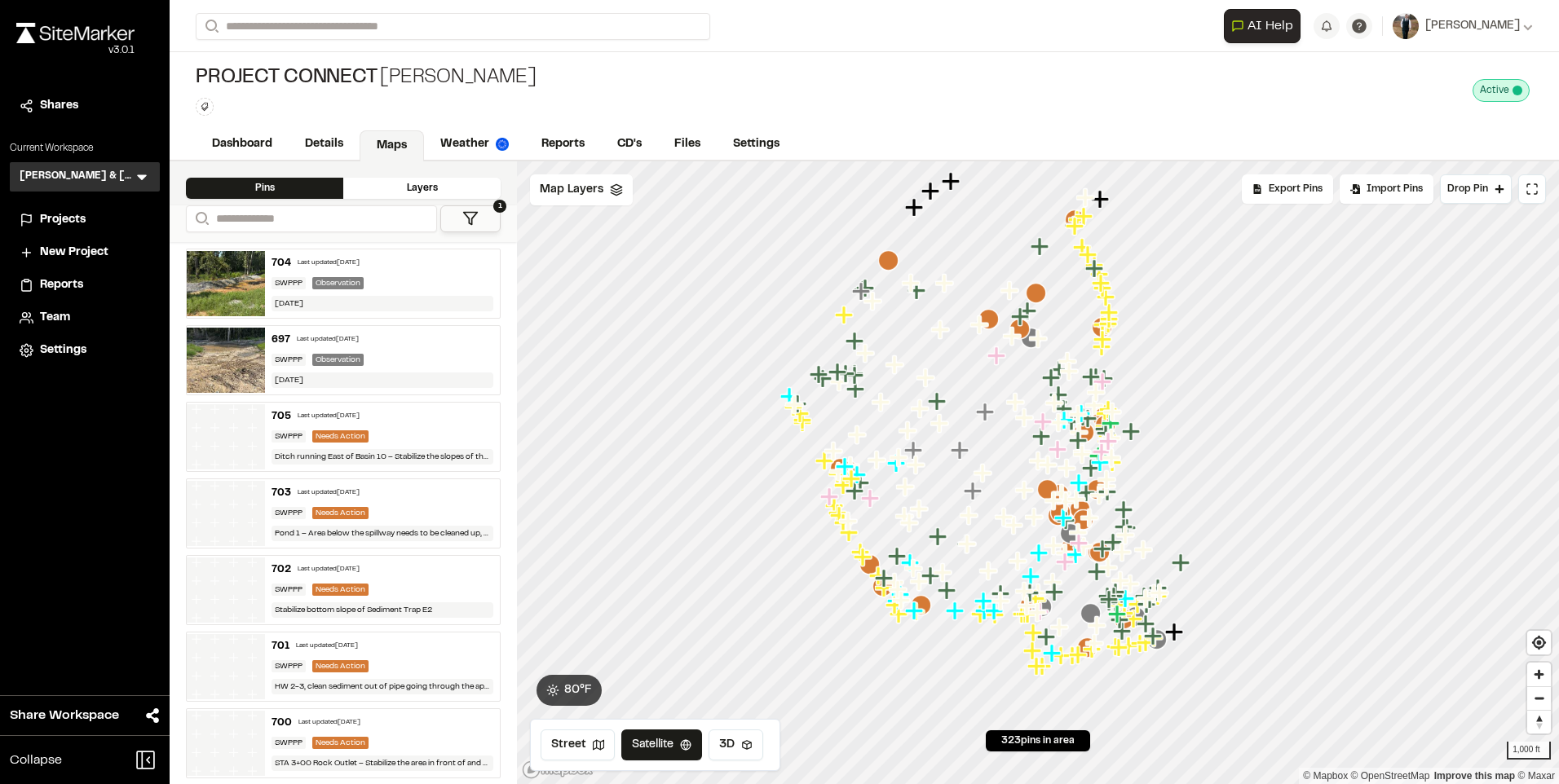
click at [359, 335] on div "Last updated [DATE]" at bounding box center [328, 340] width 62 height 10
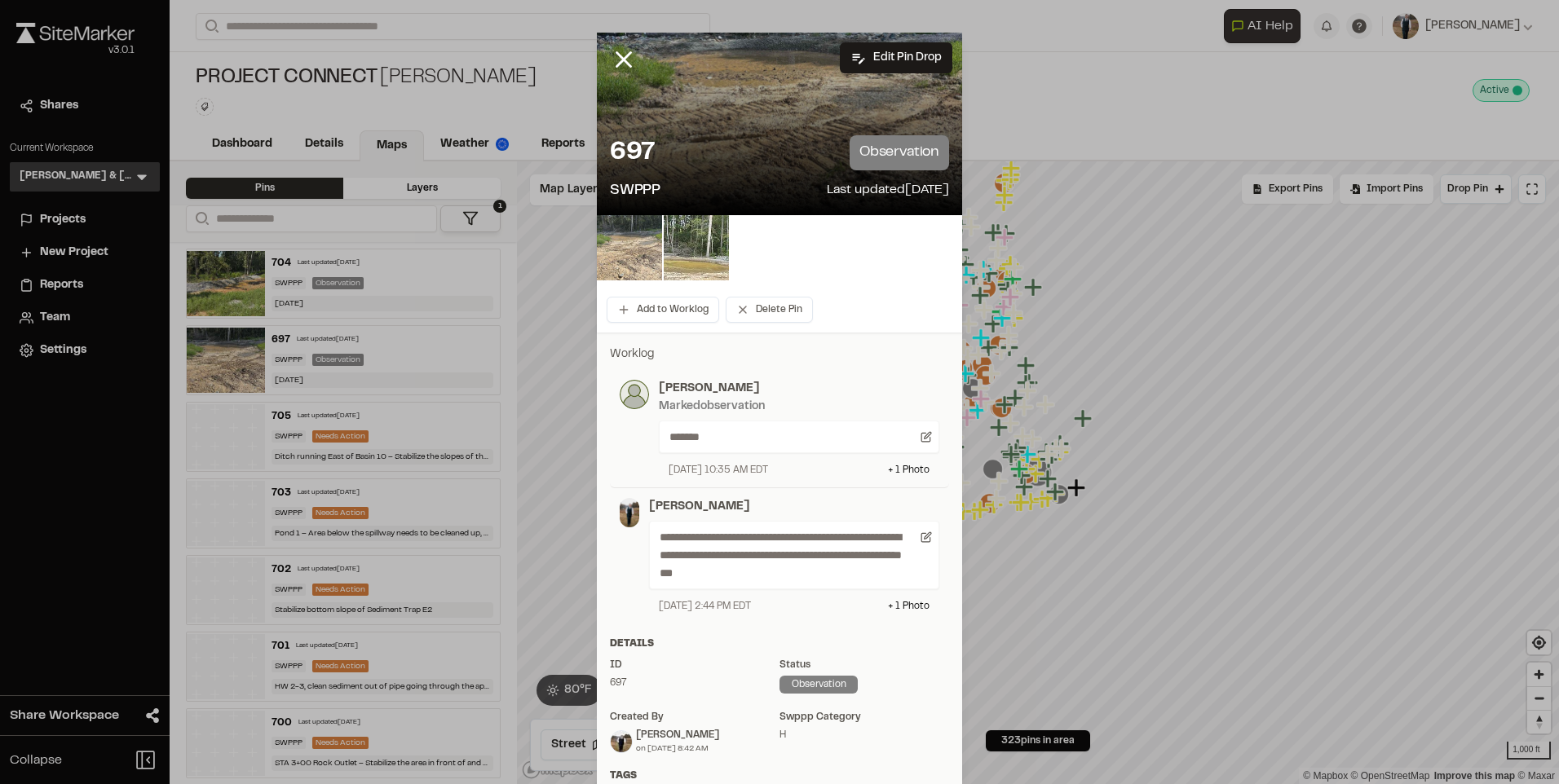
click at [640, 263] on img at bounding box center [629, 248] width 65 height 65
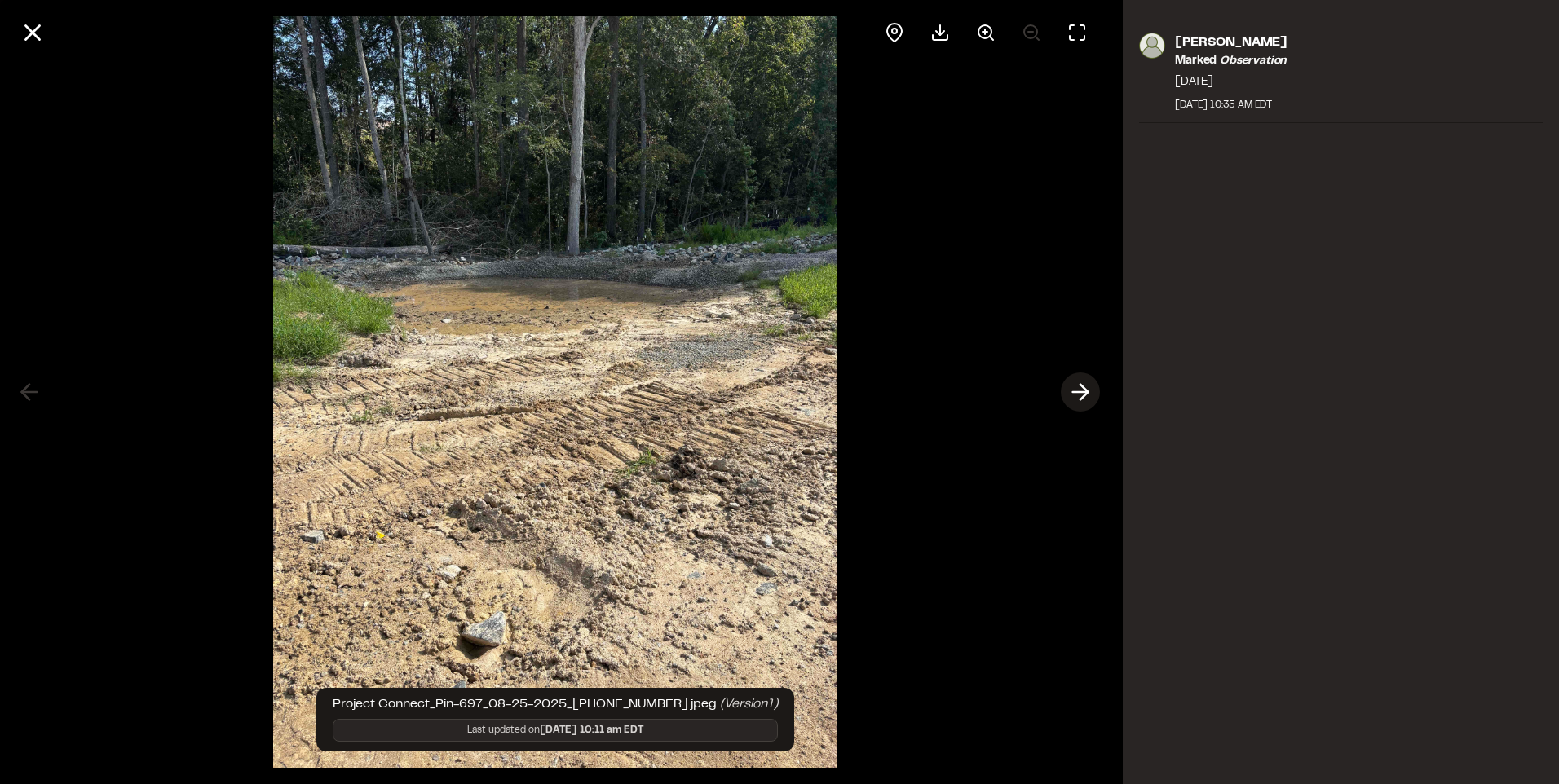
click at [1072, 387] on icon at bounding box center [1080, 392] width 26 height 28
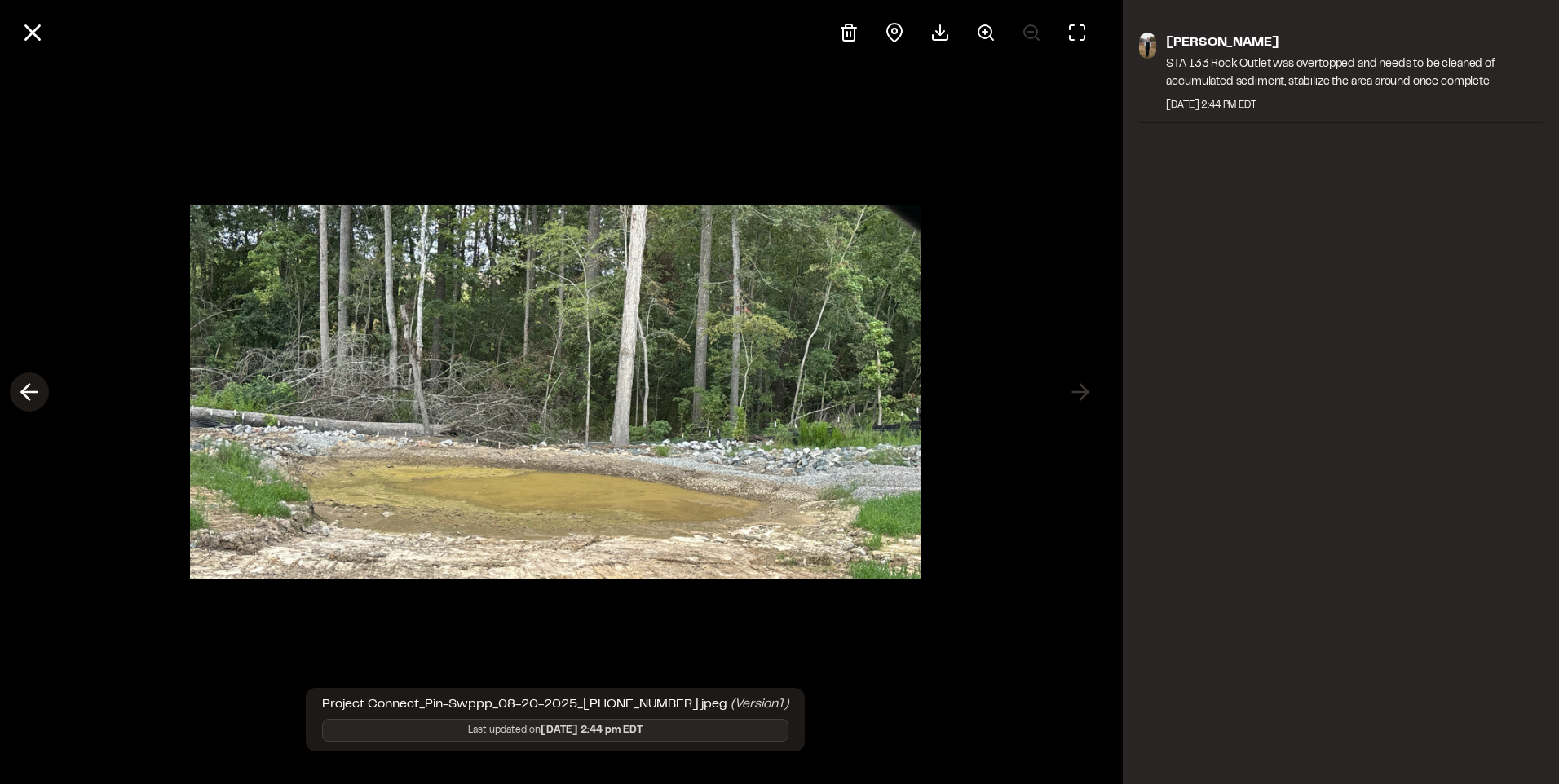
click at [15, 391] on button at bounding box center [29, 391] width 39 height 39
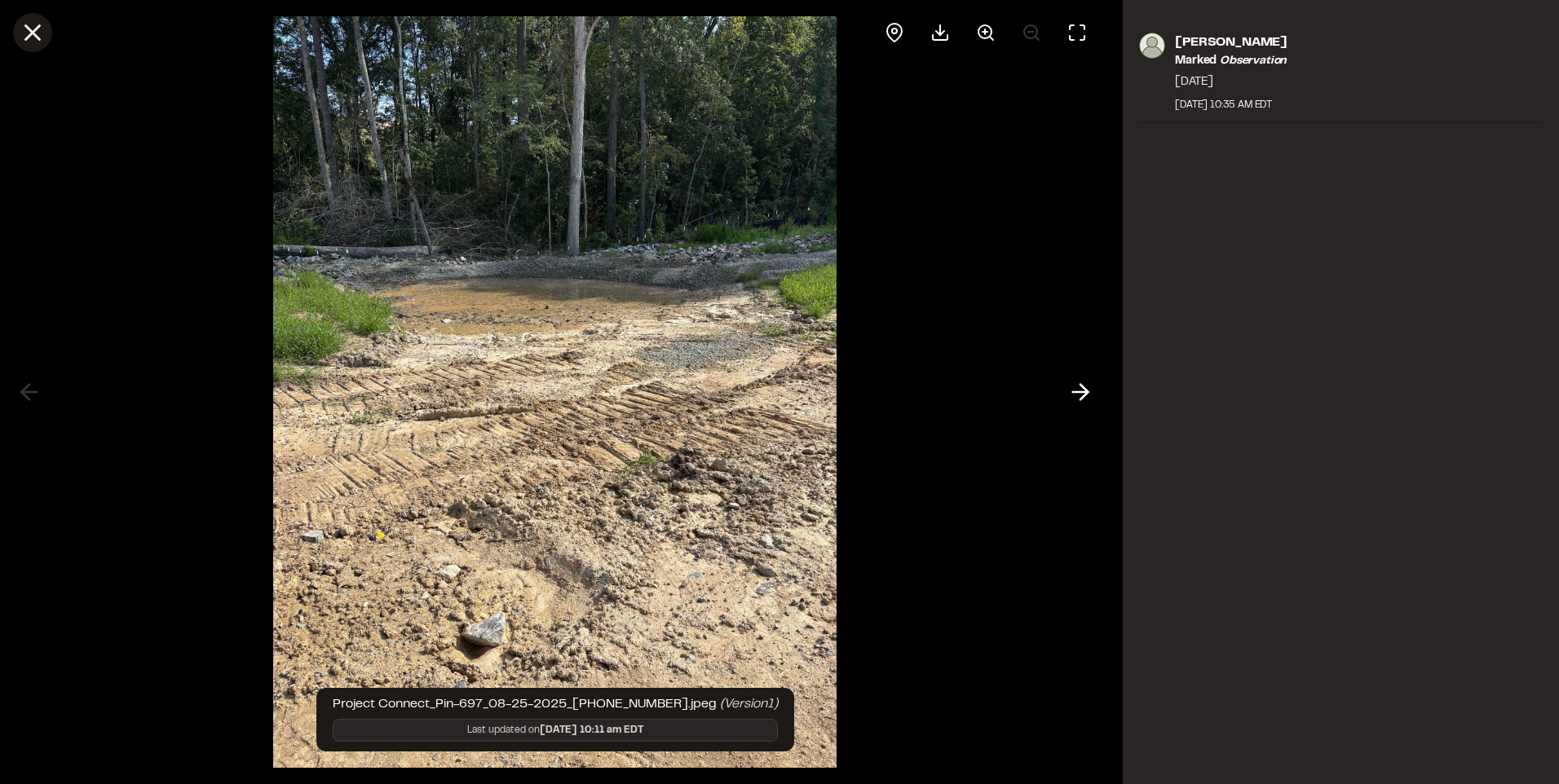
click at [50, 32] on button at bounding box center [32, 32] width 39 height 39
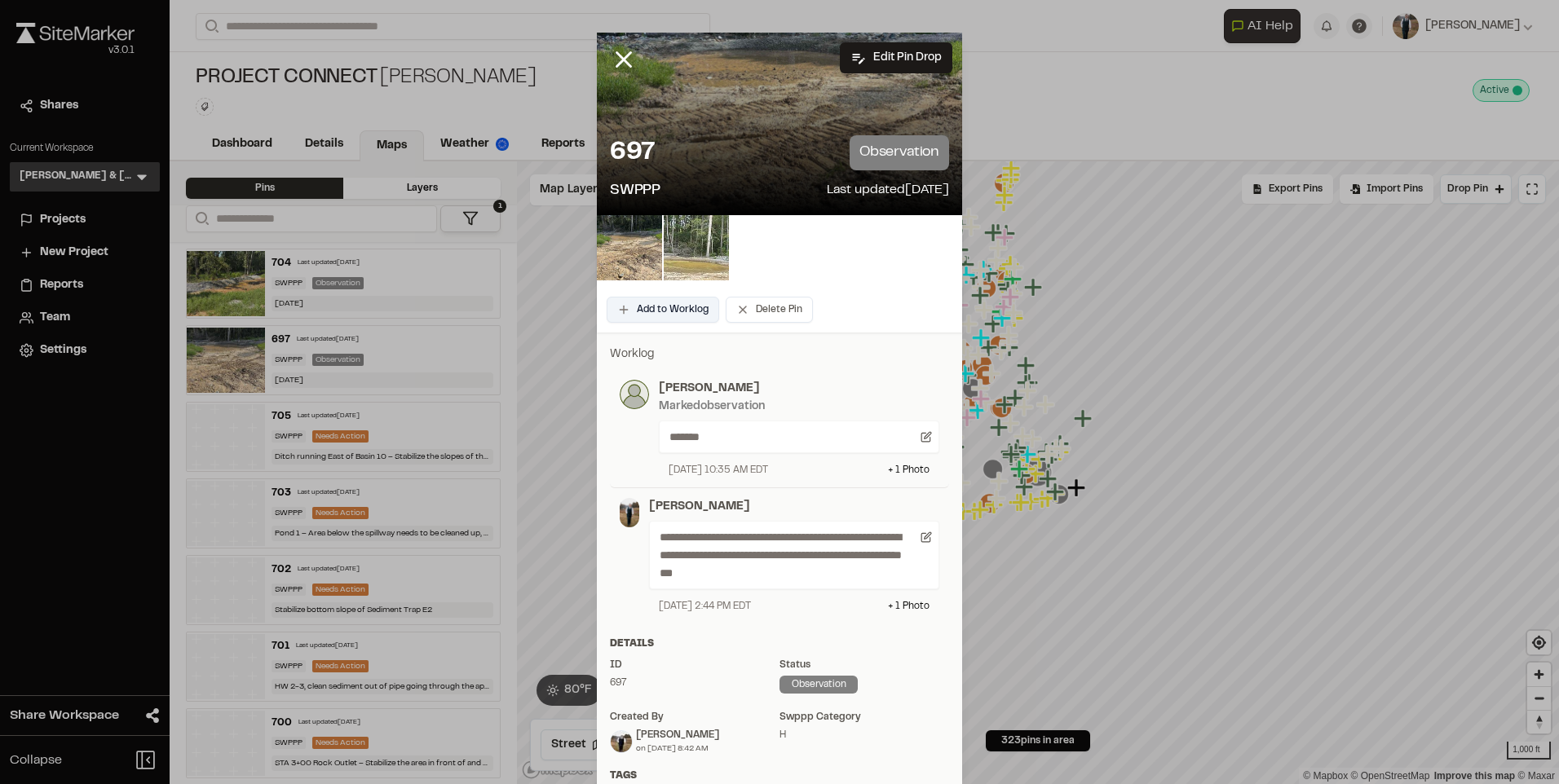
click at [634, 305] on button "Add to Worklog" at bounding box center [663, 310] width 112 height 26
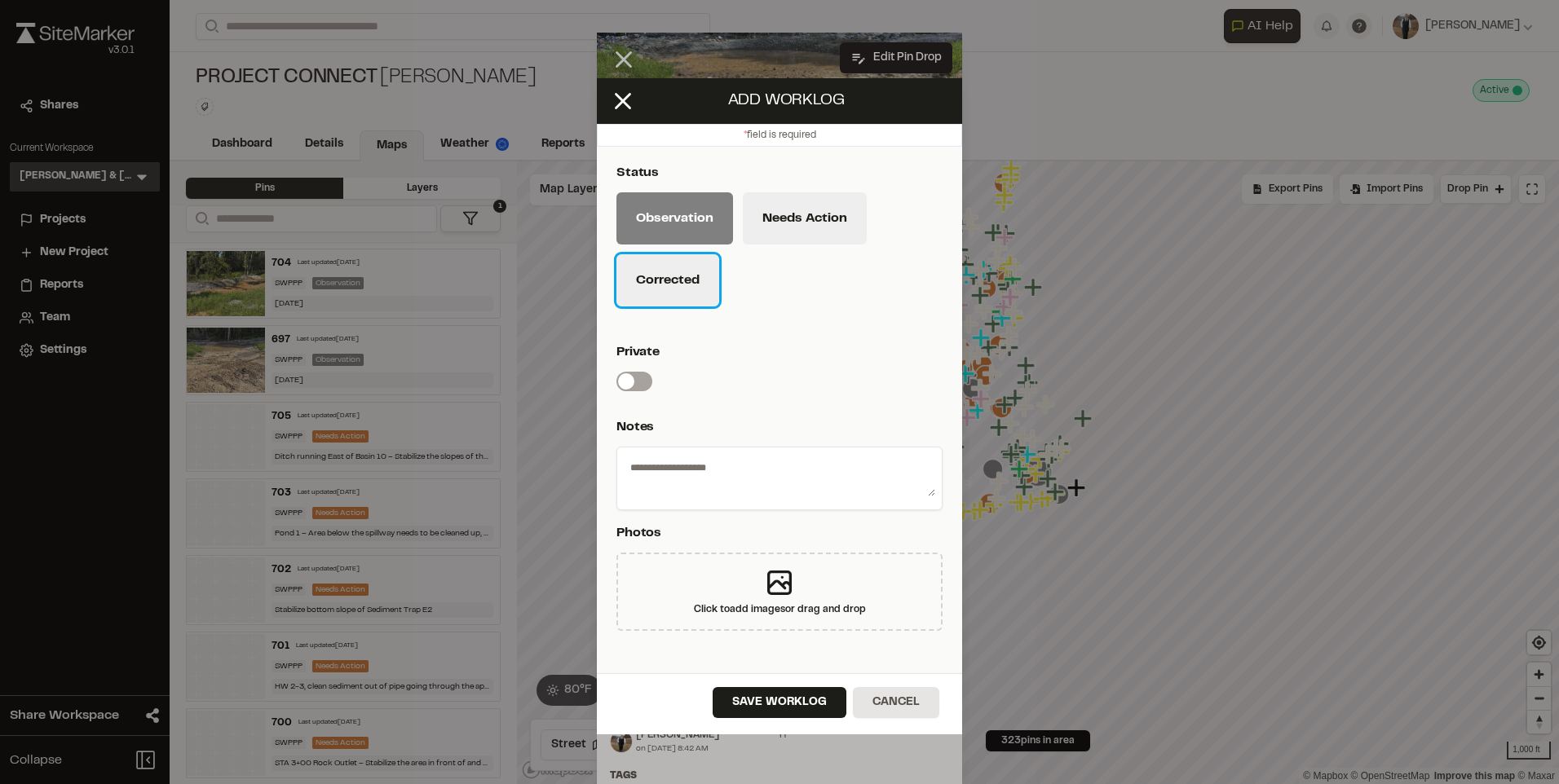
click at [667, 300] on button "Corrected" at bounding box center [668, 280] width 102 height 52
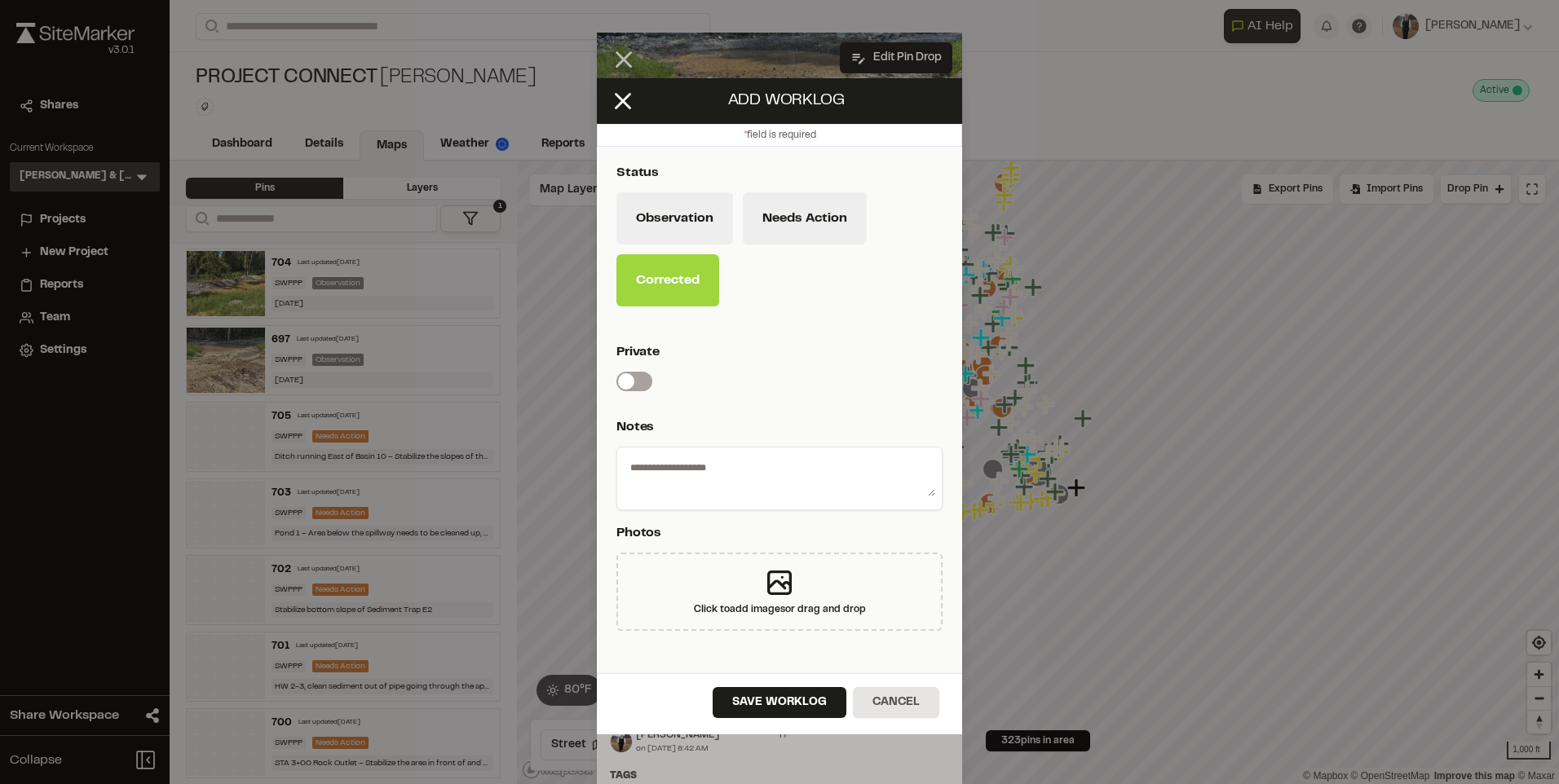
click at [777, 681] on div "Save Worklog Cancel" at bounding box center [779, 704] width 366 height 61
click at [768, 686] on div "Save Worklog Cancel" at bounding box center [779, 704] width 366 height 61
click at [765, 694] on button "Save Worklog" at bounding box center [779, 703] width 134 height 31
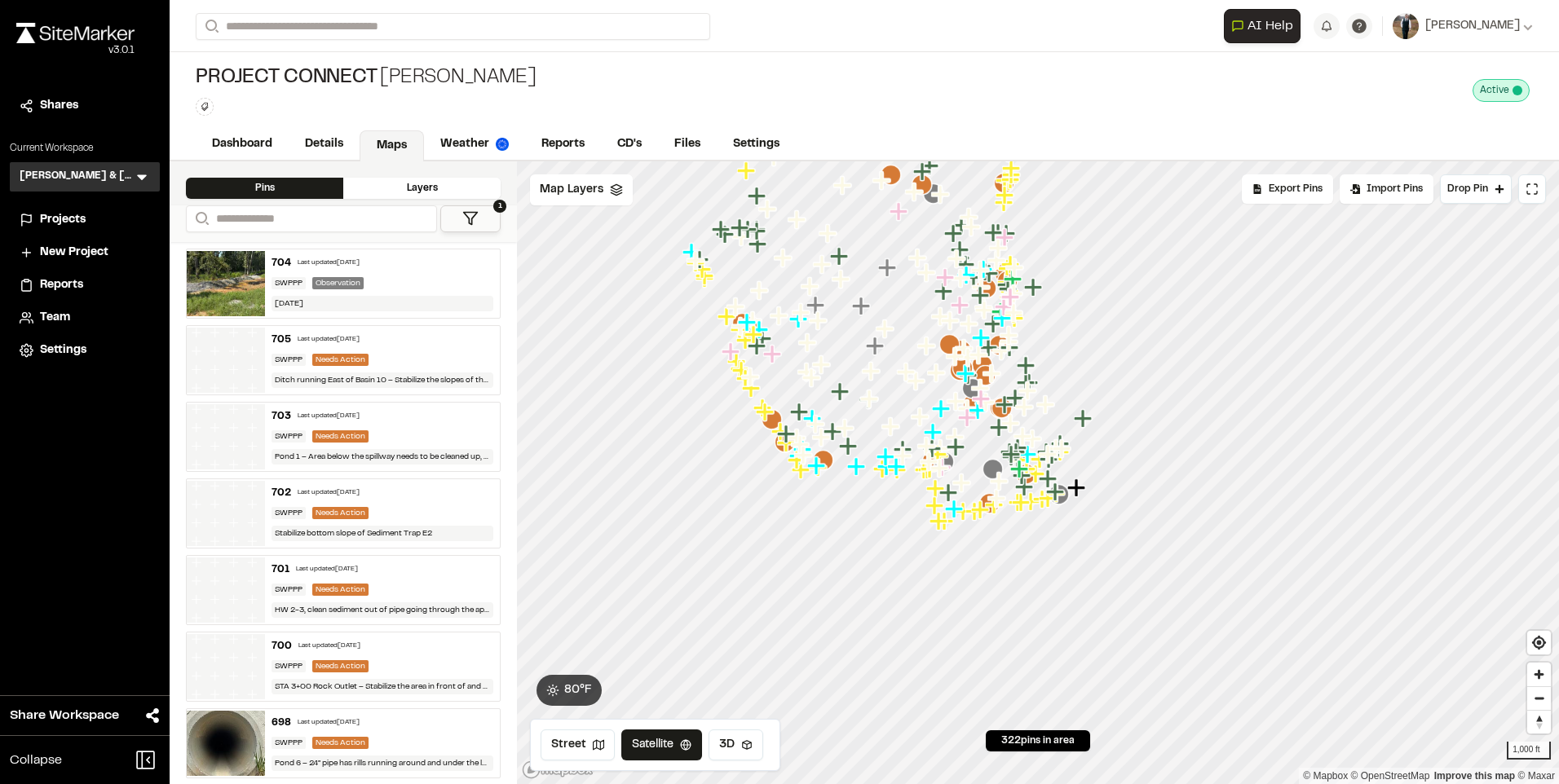
click at [388, 273] on div "704 Last updated [DATE] SWPPP Observation [DATE]" at bounding box center [382, 283] width 234 height 68
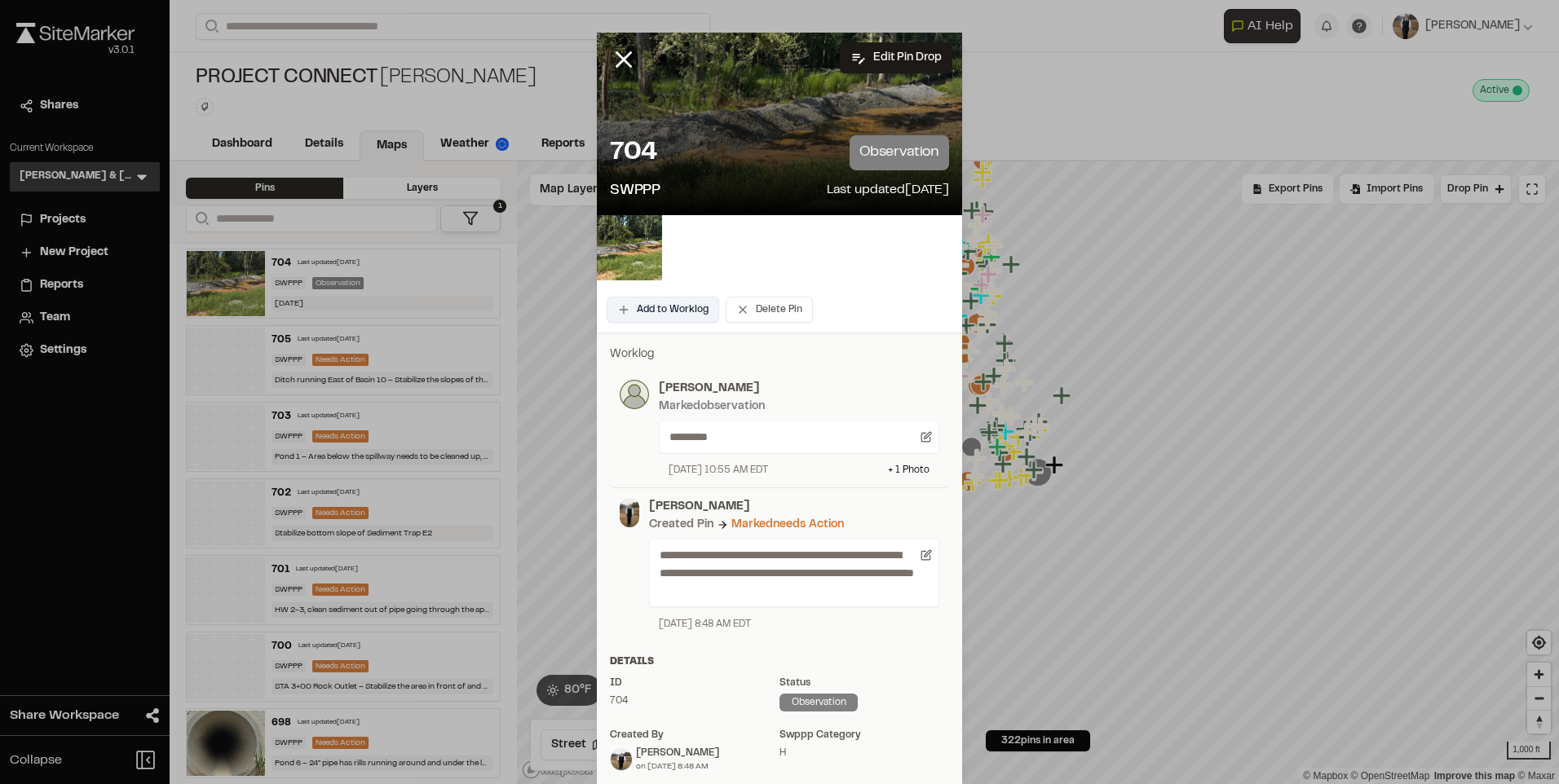
click at [659, 306] on button "Add to Worklog" at bounding box center [663, 310] width 112 height 26
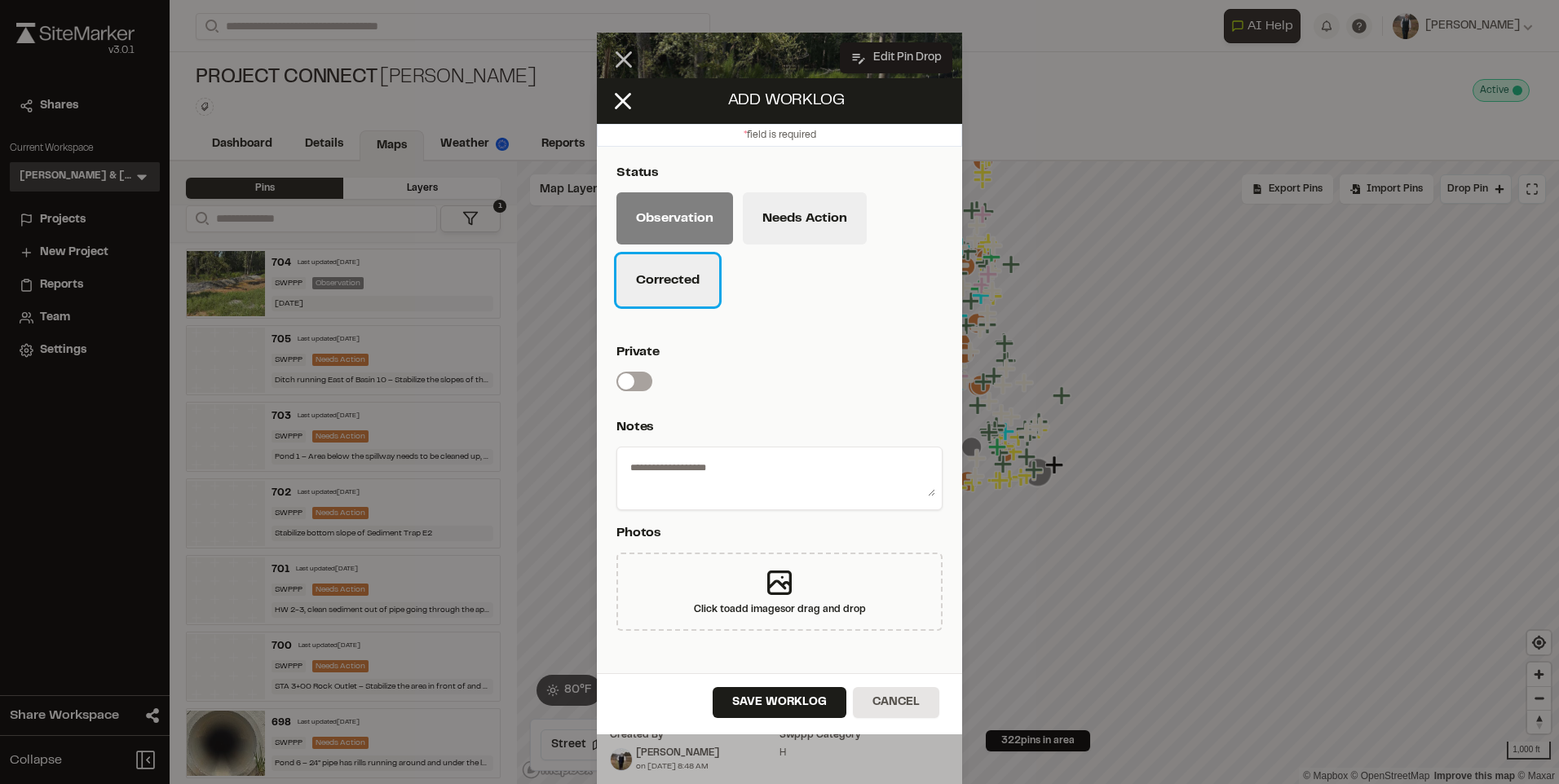
click at [668, 265] on button "Corrected" at bounding box center [668, 280] width 102 height 52
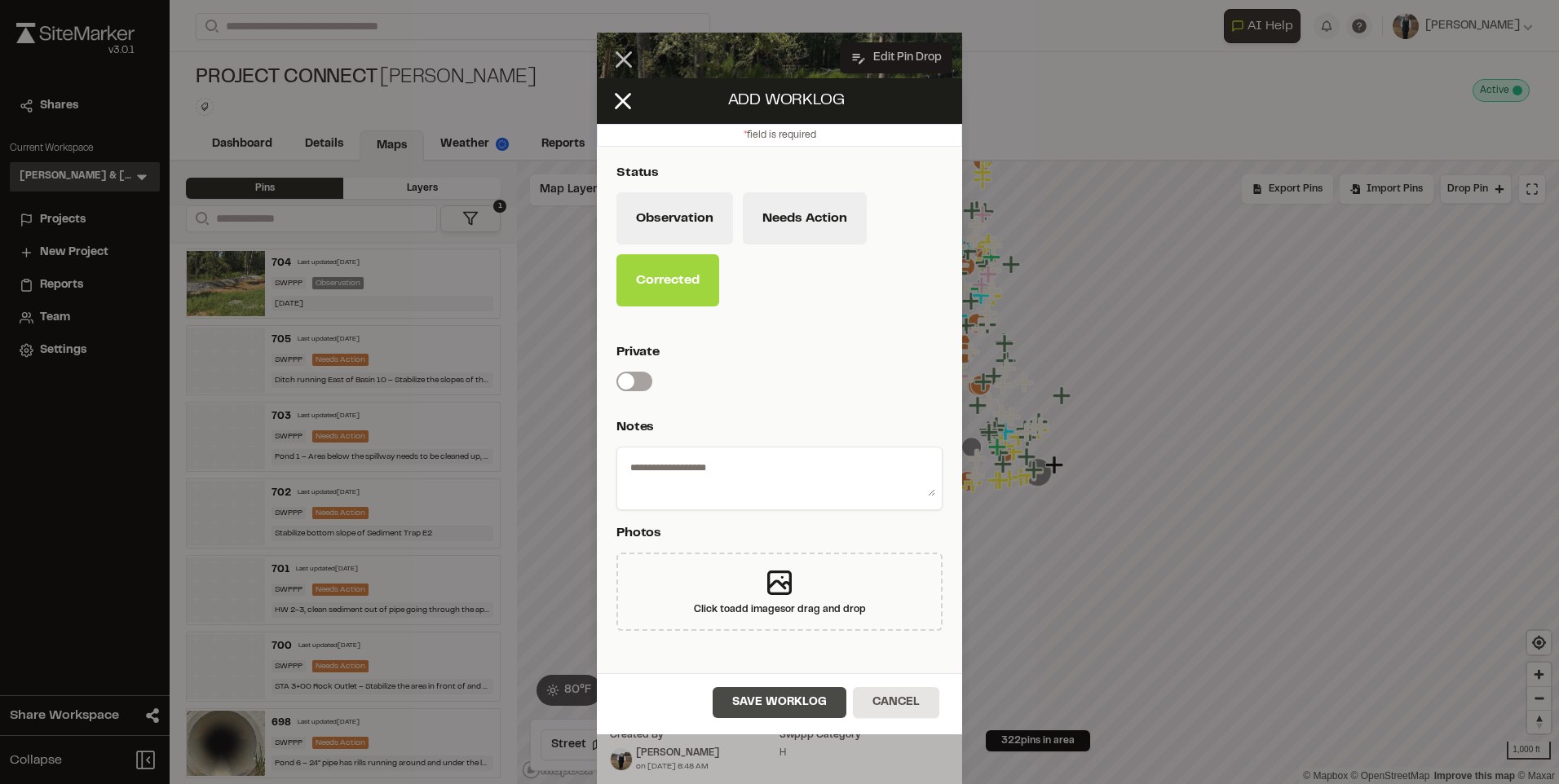
click at [787, 689] on button "Save Worklog" at bounding box center [779, 703] width 134 height 31
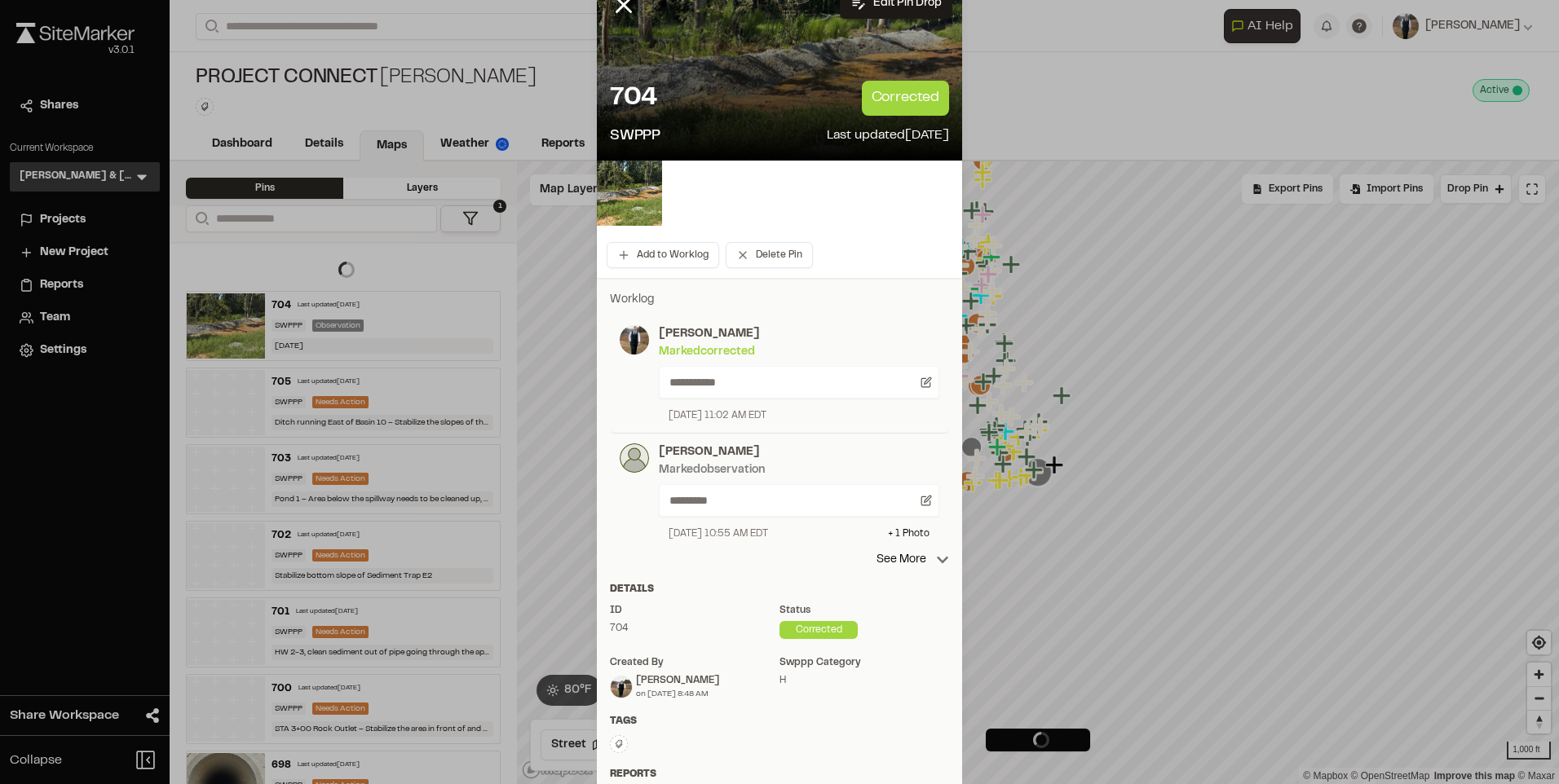
scroll to position [82, 0]
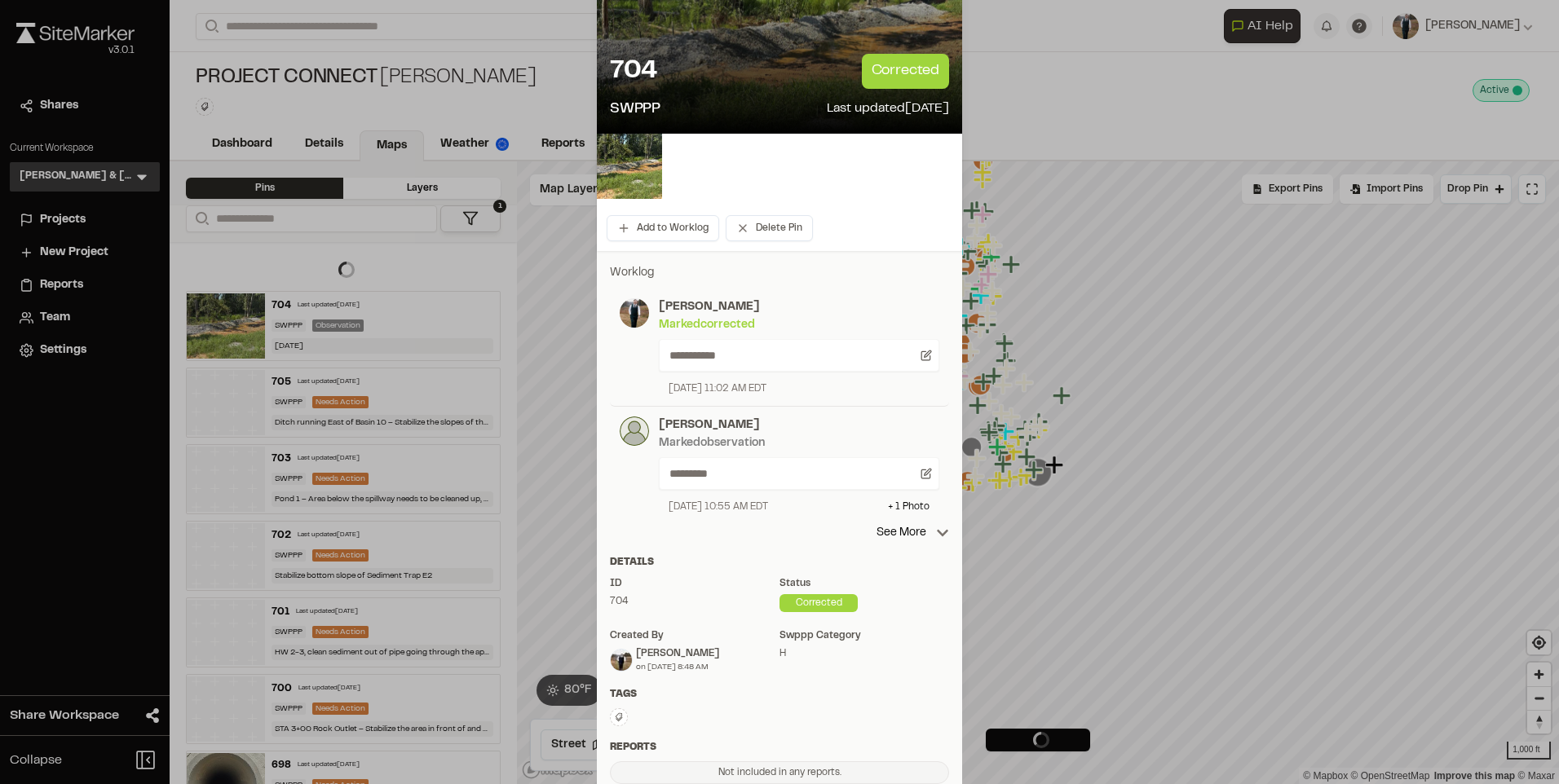
click at [906, 521] on div "[PERSON_NAME] observation ********* [DATE] 10:55 AM EDT + 1 Photo" at bounding box center [779, 465] width 339 height 117
click at [906, 533] on p "See More" at bounding box center [913, 533] width 73 height 18
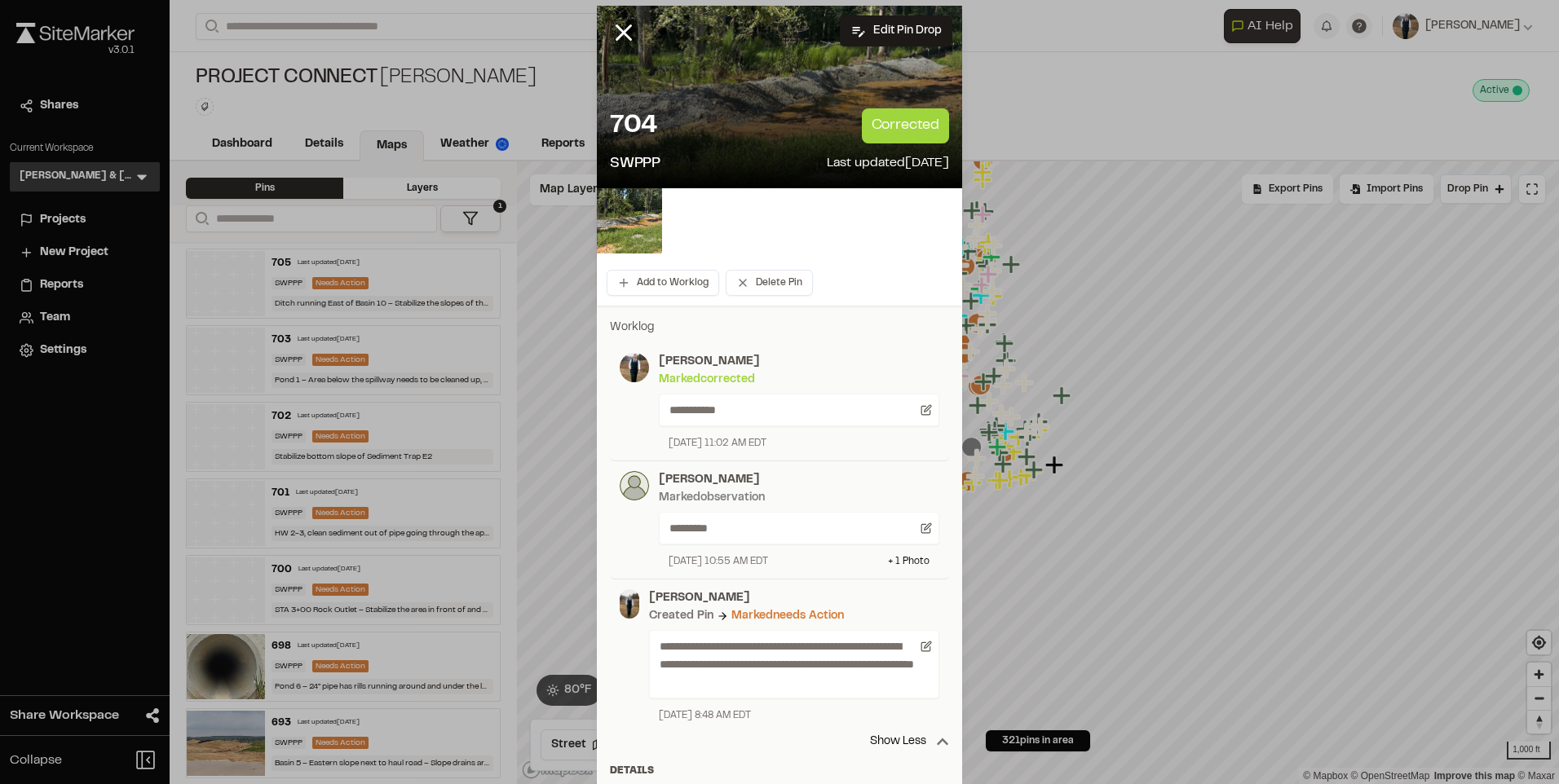
scroll to position [0, 0]
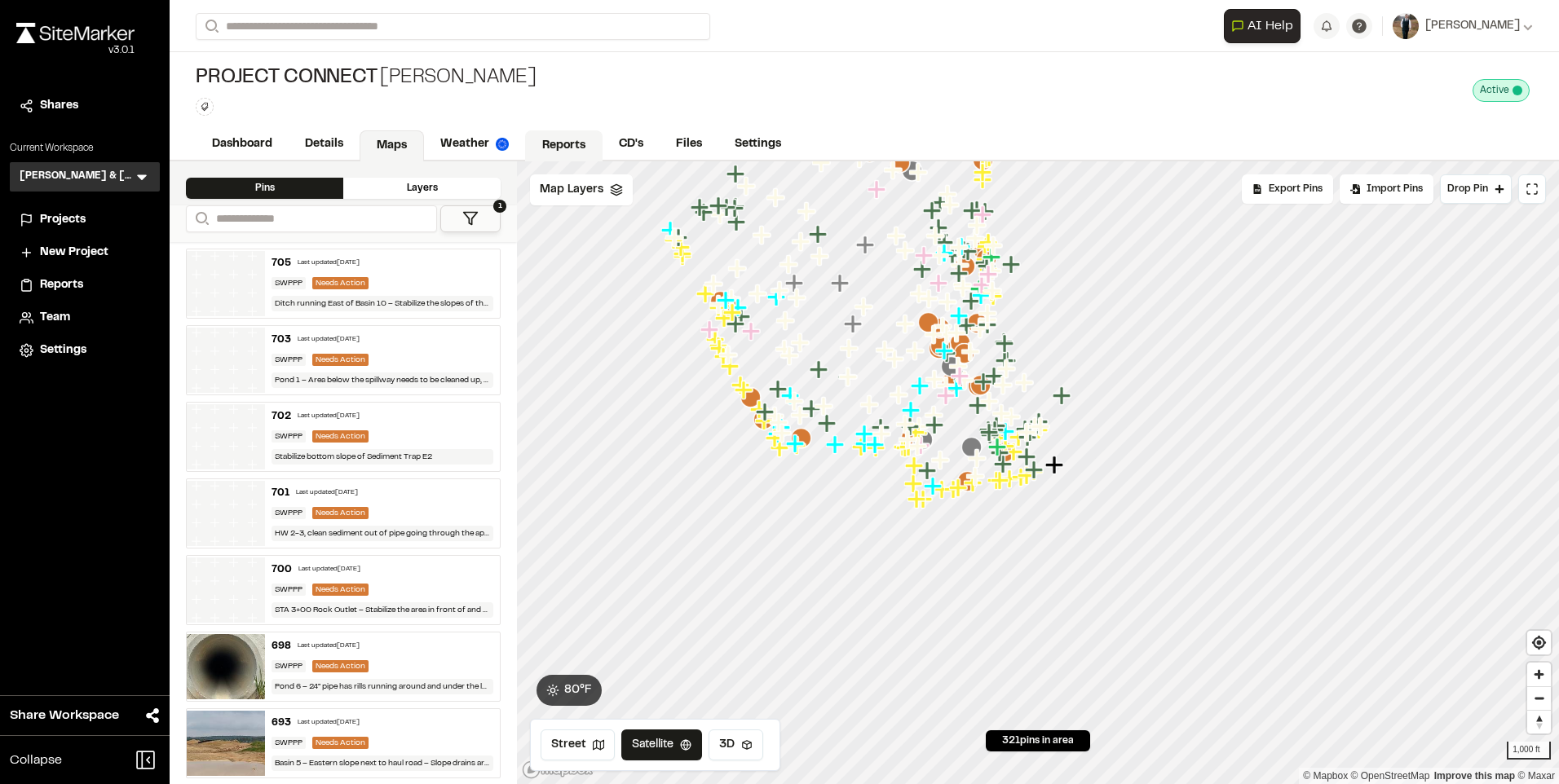
click at [531, 139] on link "Reports" at bounding box center [564, 146] width 78 height 31
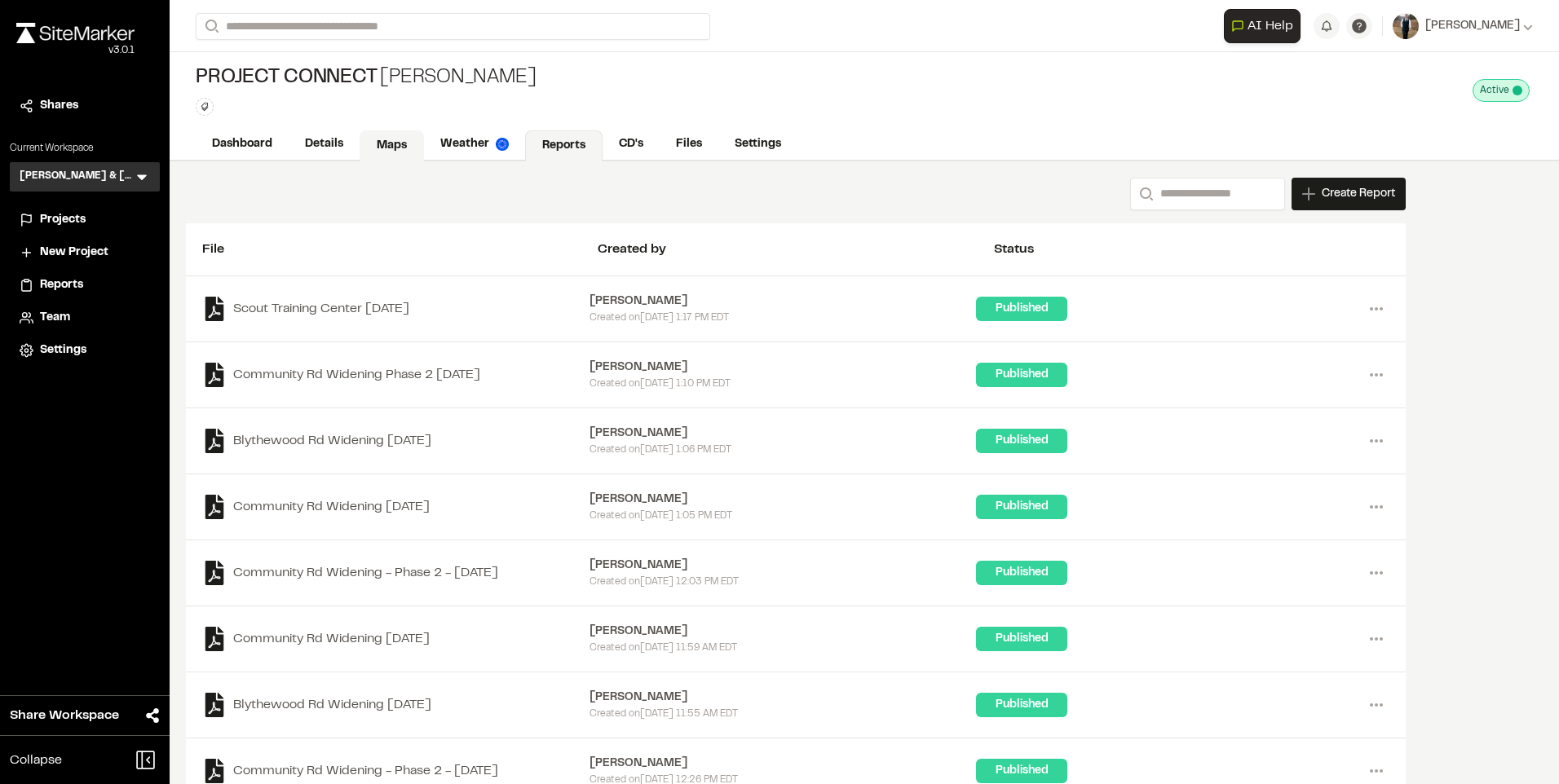
click at [380, 142] on link "Maps" at bounding box center [392, 146] width 64 height 31
